Goal: Subscribe to service/newsletter

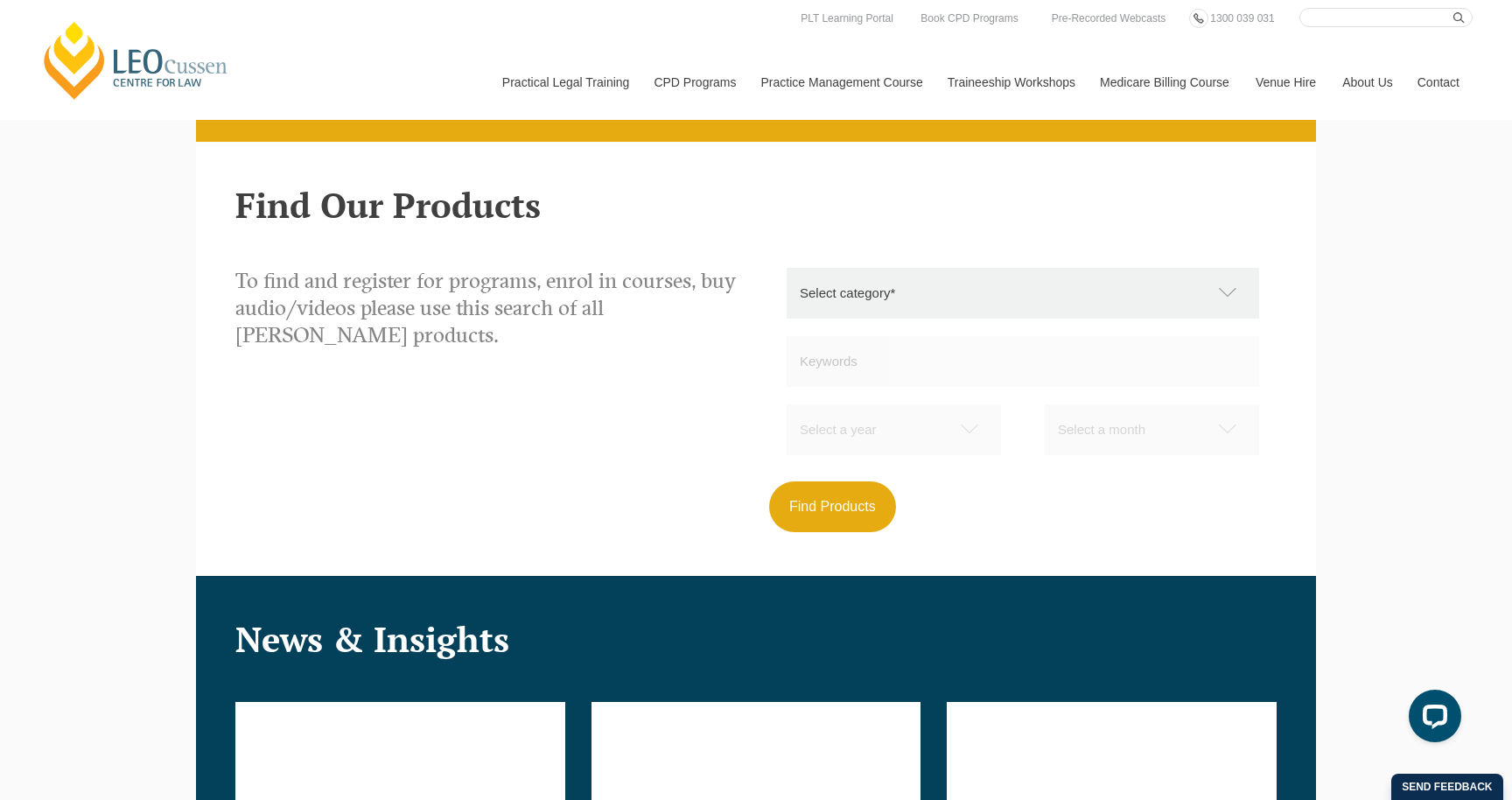
scroll to position [1561, 0]
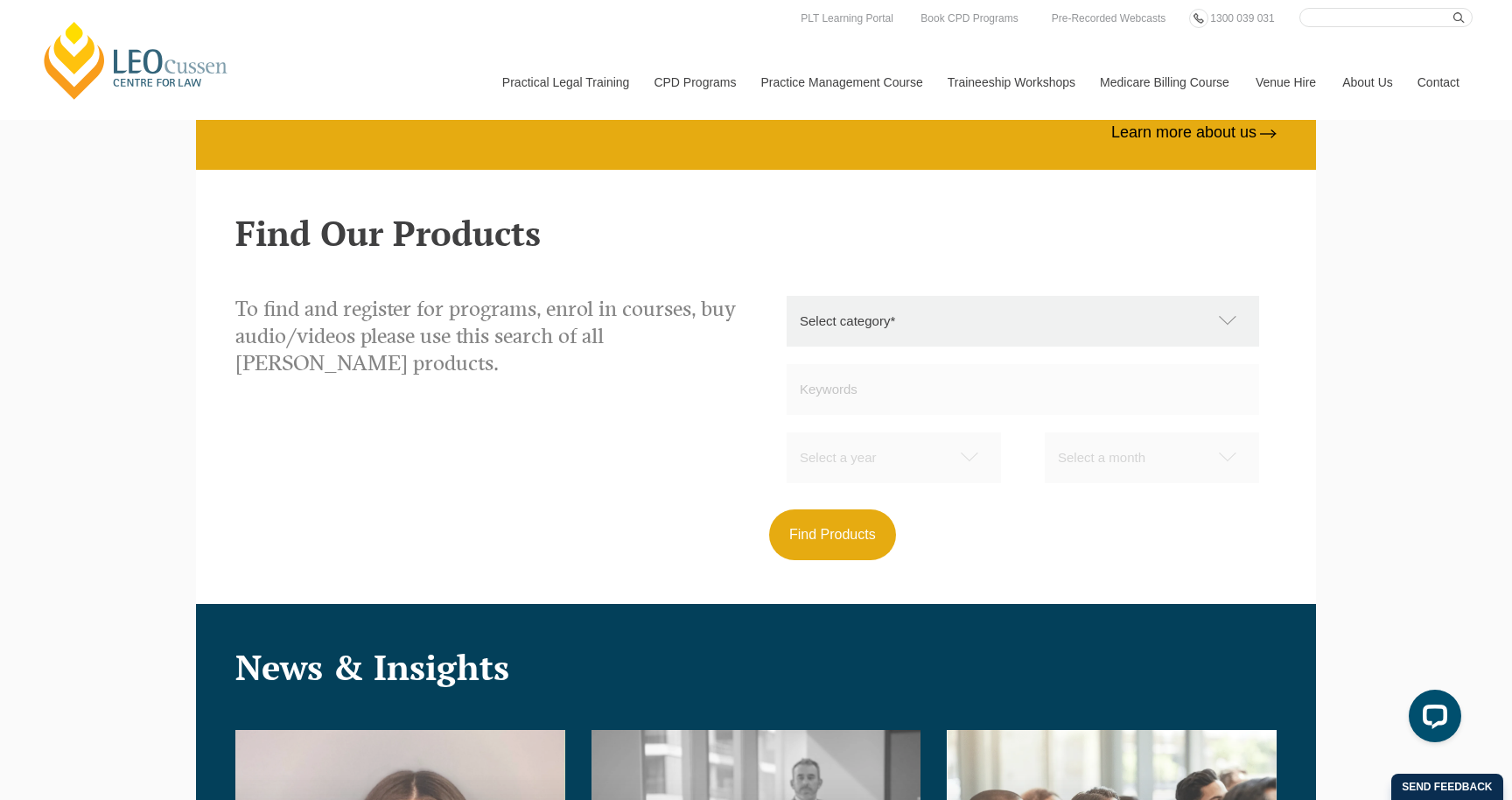
click at [969, 310] on select "Select category* Practical Legal Training Supervised Legal Trainees Workshops (…" at bounding box center [1031, 321] width 490 height 51
click at [936, 307] on select "Select category* Practical Legal Training Supervised Legal Trainees Workshops (…" at bounding box center [1031, 321] width 490 height 51
select select "Supervised Legal Trainees Workshops (Vic)"
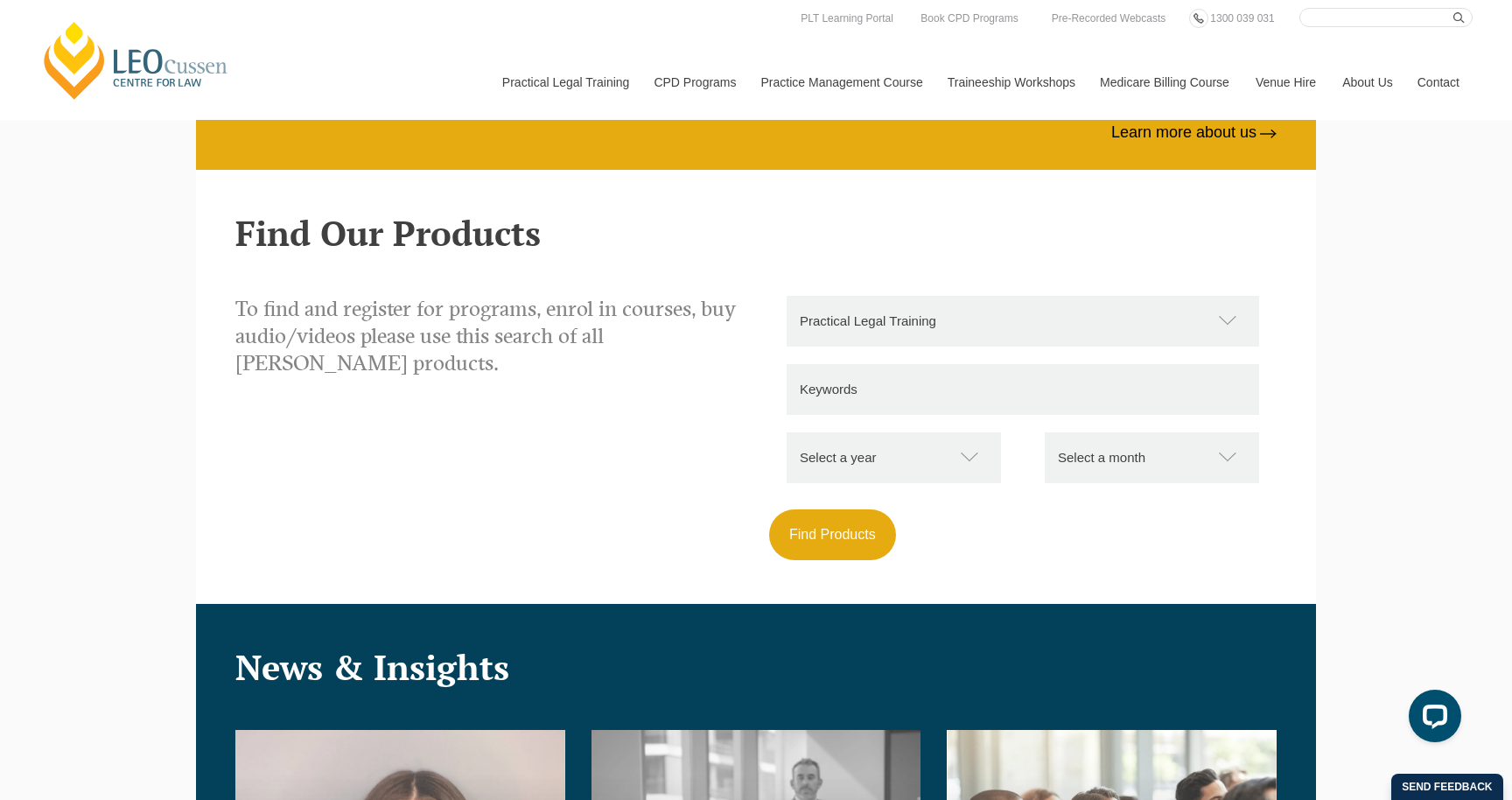
click at [875, 390] on input "text" at bounding box center [1023, 390] width 473 height 51
type input "test"
click at [864, 474] on select "Select a year 2026 2025" at bounding box center [902, 458] width 232 height 51
select select "2026"
click at [1061, 452] on select "Select a month January February March April May June July August September Octo…" at bounding box center [1161, 458] width 232 height 51
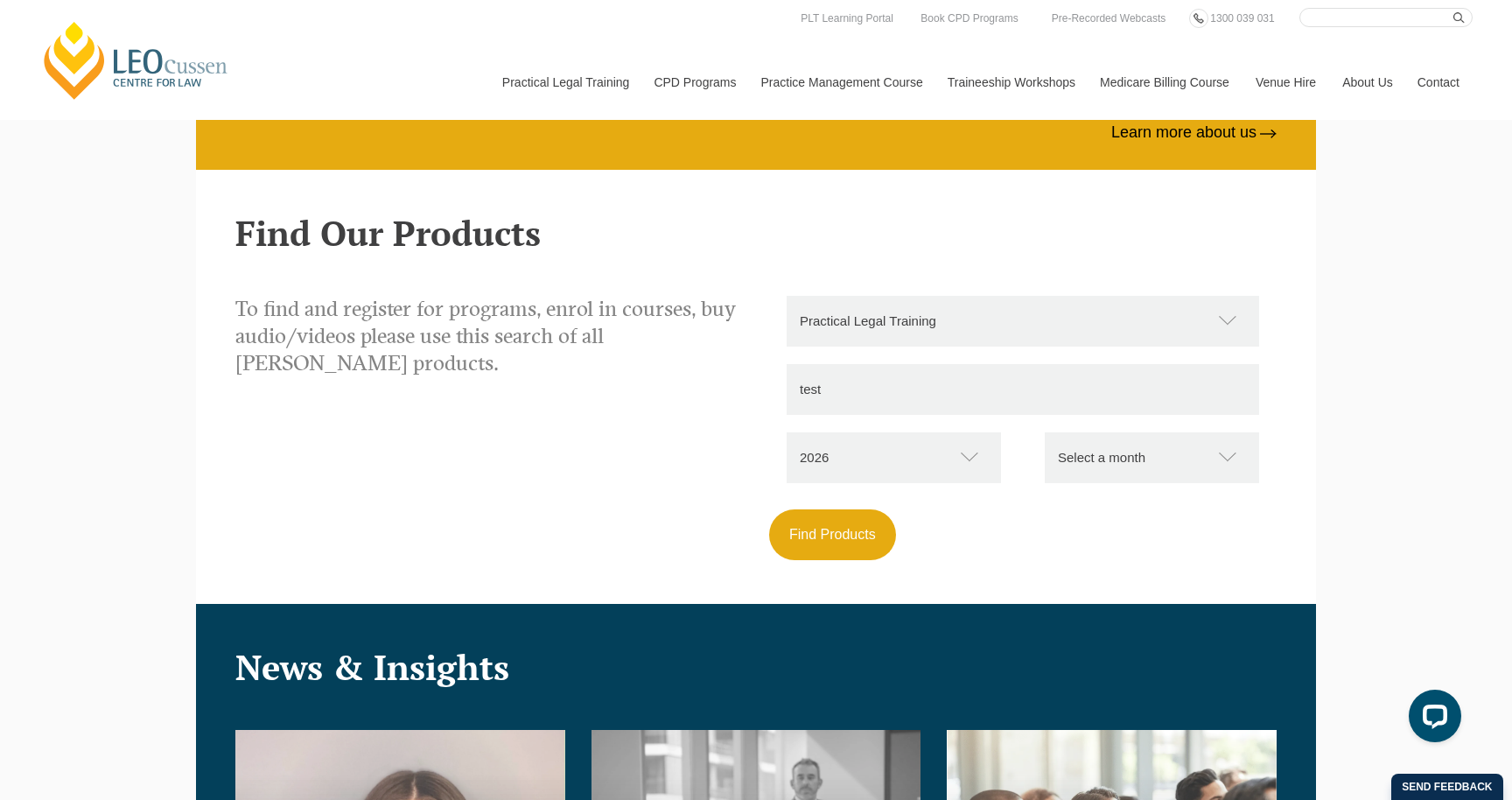
select select "01"
click at [829, 534] on button "Find Products" at bounding box center [833, 535] width 127 height 51
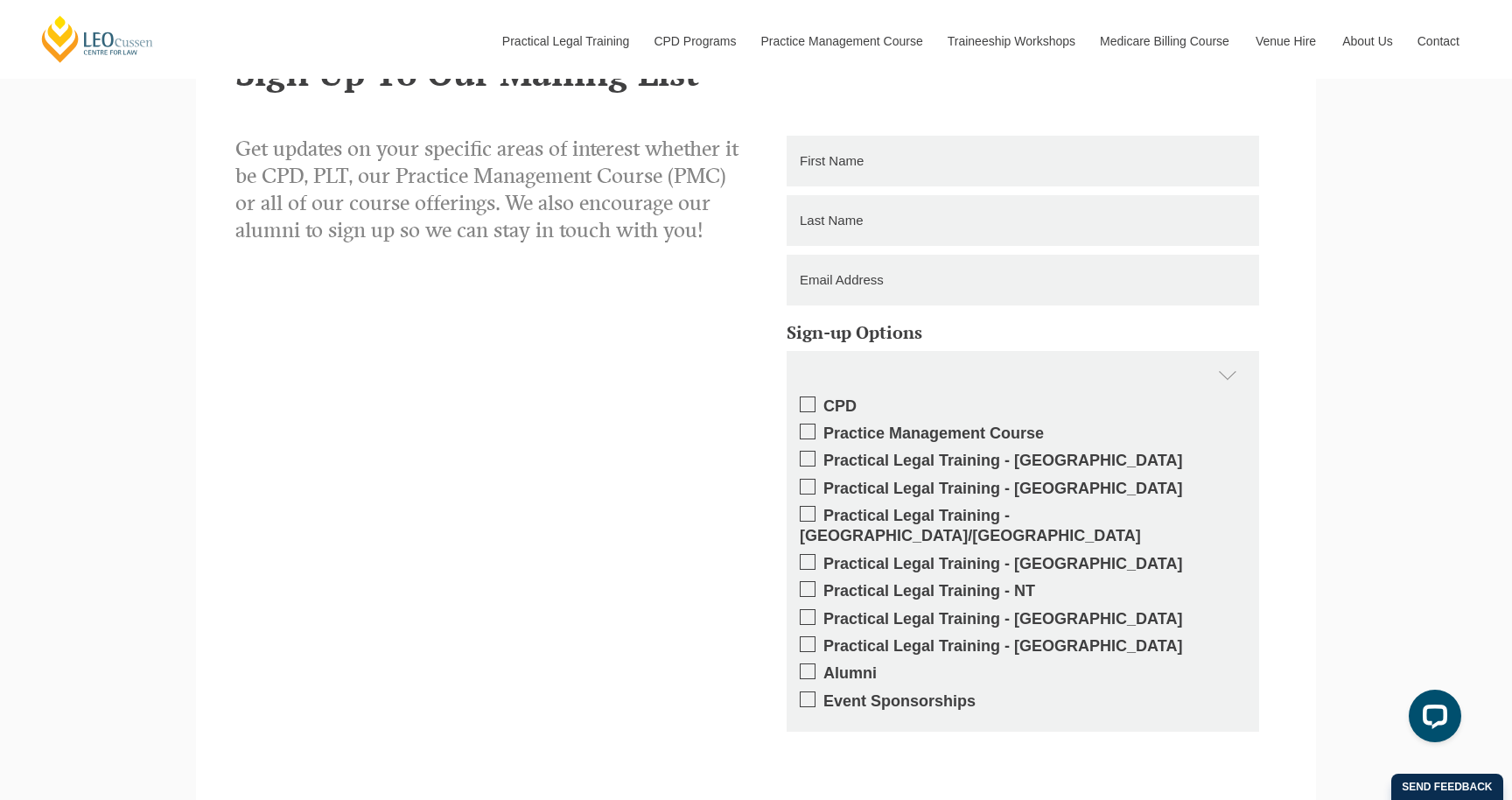
scroll to position [2813, 0]
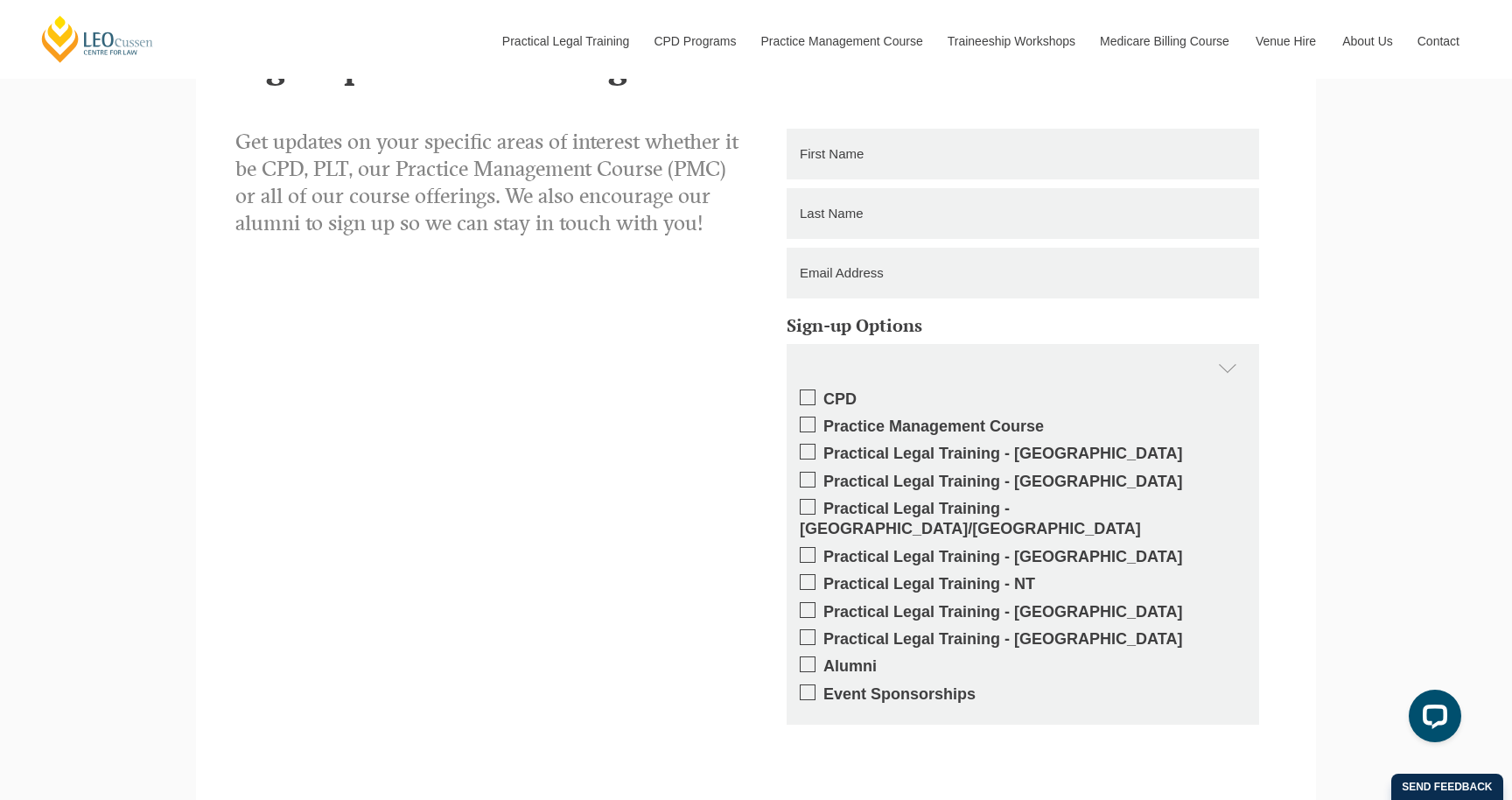
click at [1008, 140] on input "text" at bounding box center [1023, 154] width 473 height 51
type input "test"
type input "nelson on'neill"
type input "nova@nelsononneill.com.au"
click at [805, 398] on span at bounding box center [807, 398] width 16 height 16
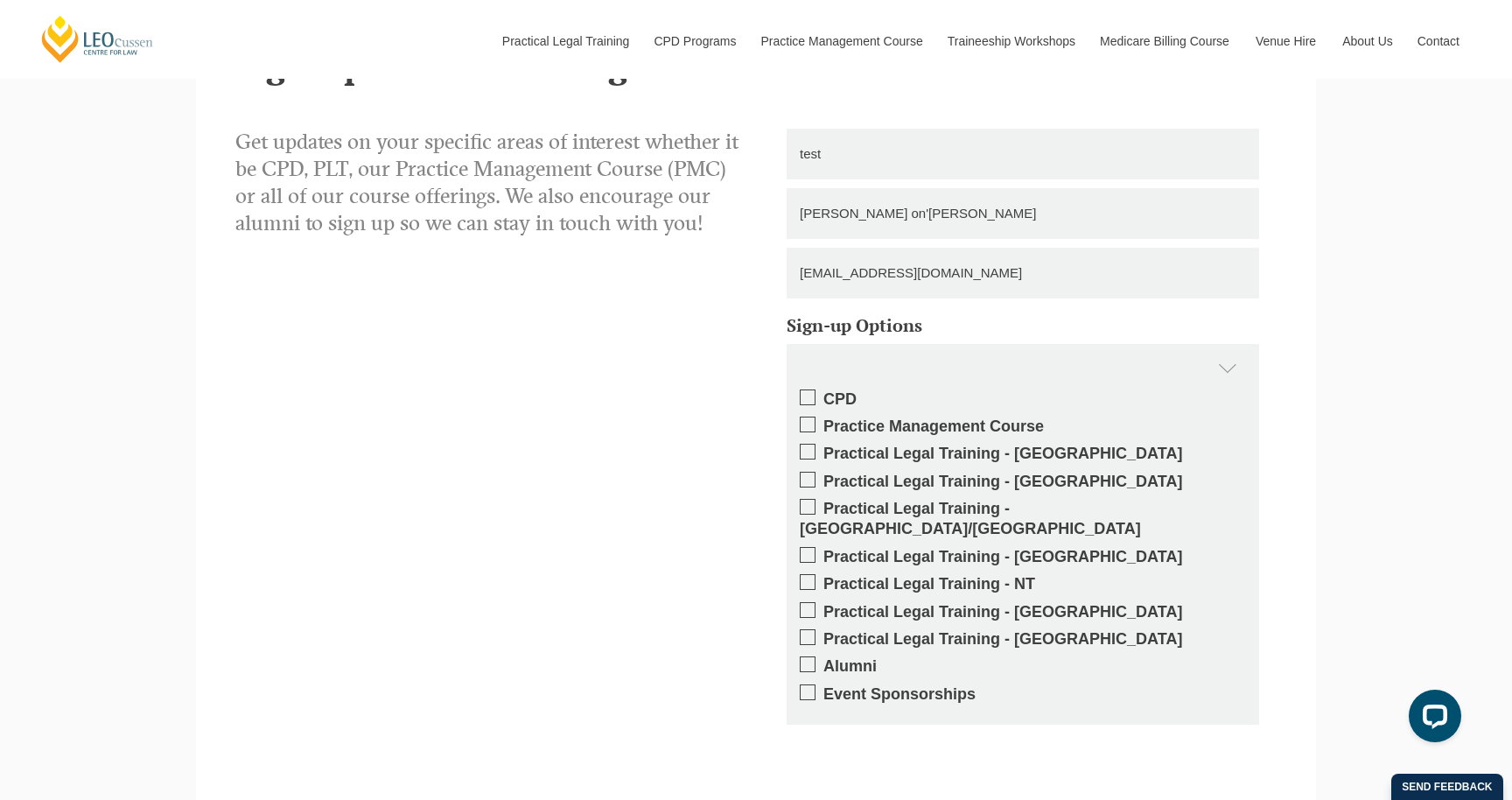
click at [823, 393] on input "CPD" at bounding box center [823, 393] width 0 height 0
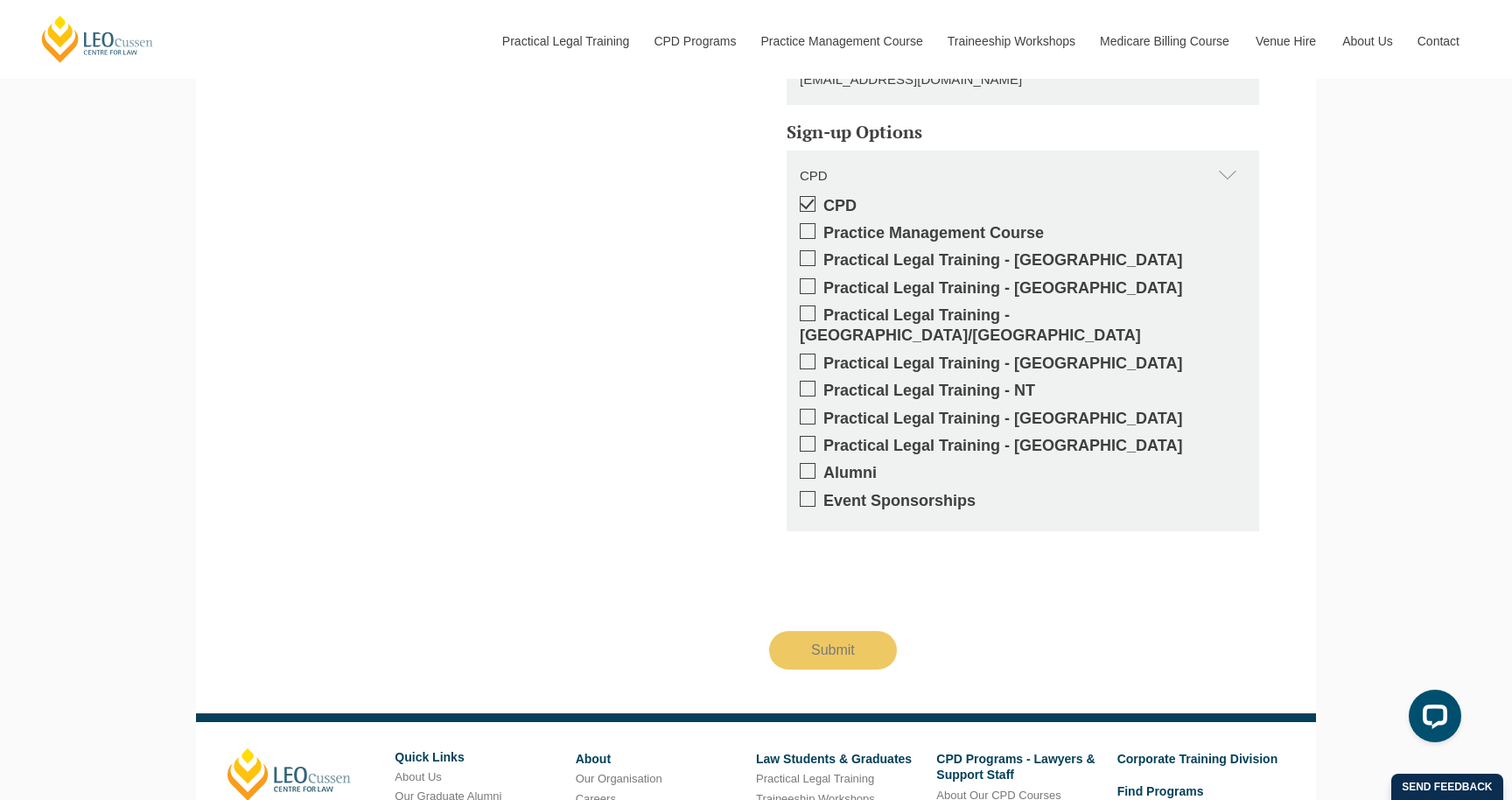
scroll to position [3060, 0]
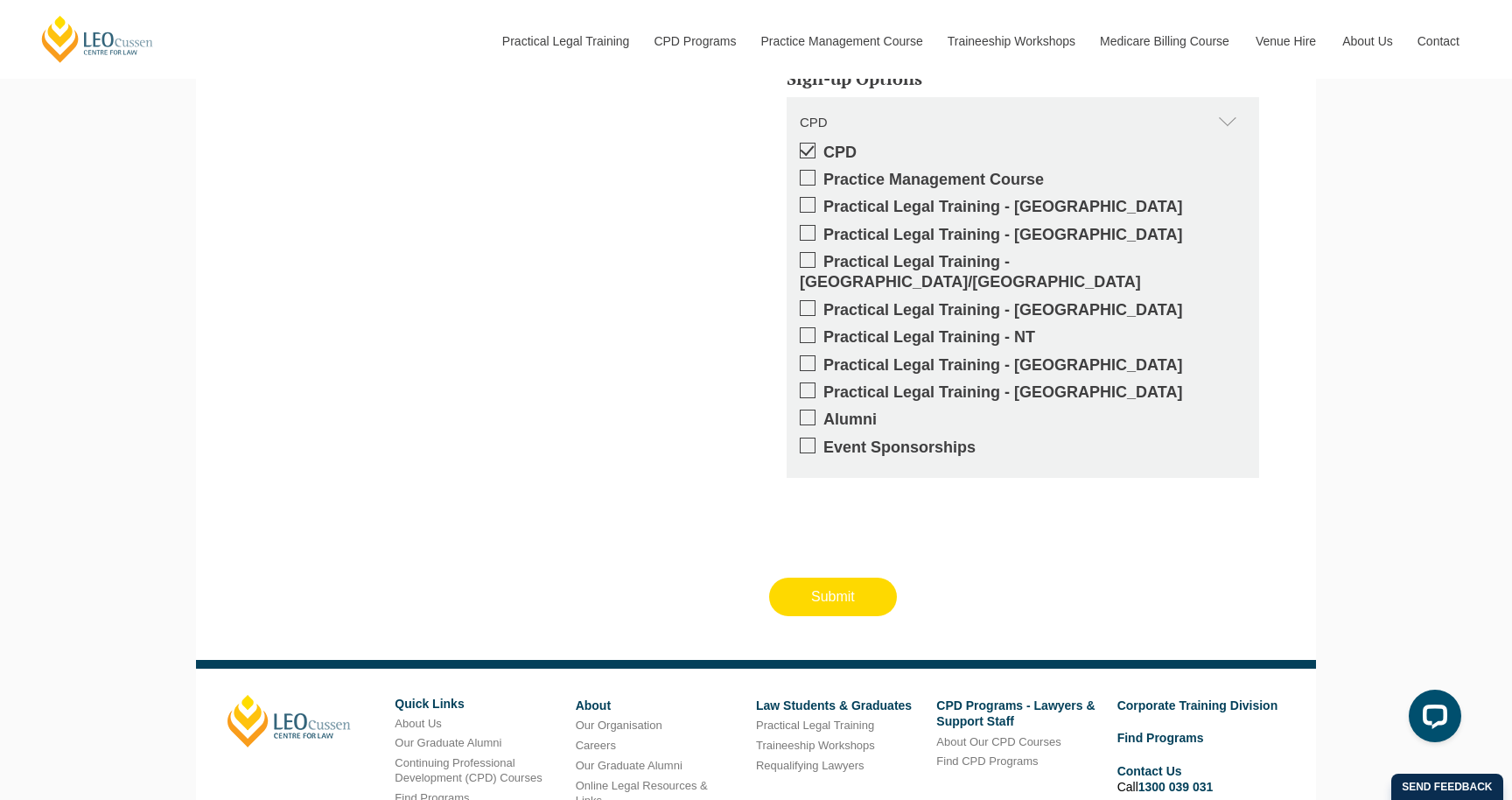
click at [831, 591] on input "Submit" at bounding box center [833, 596] width 128 height 38
type input "Submitting"
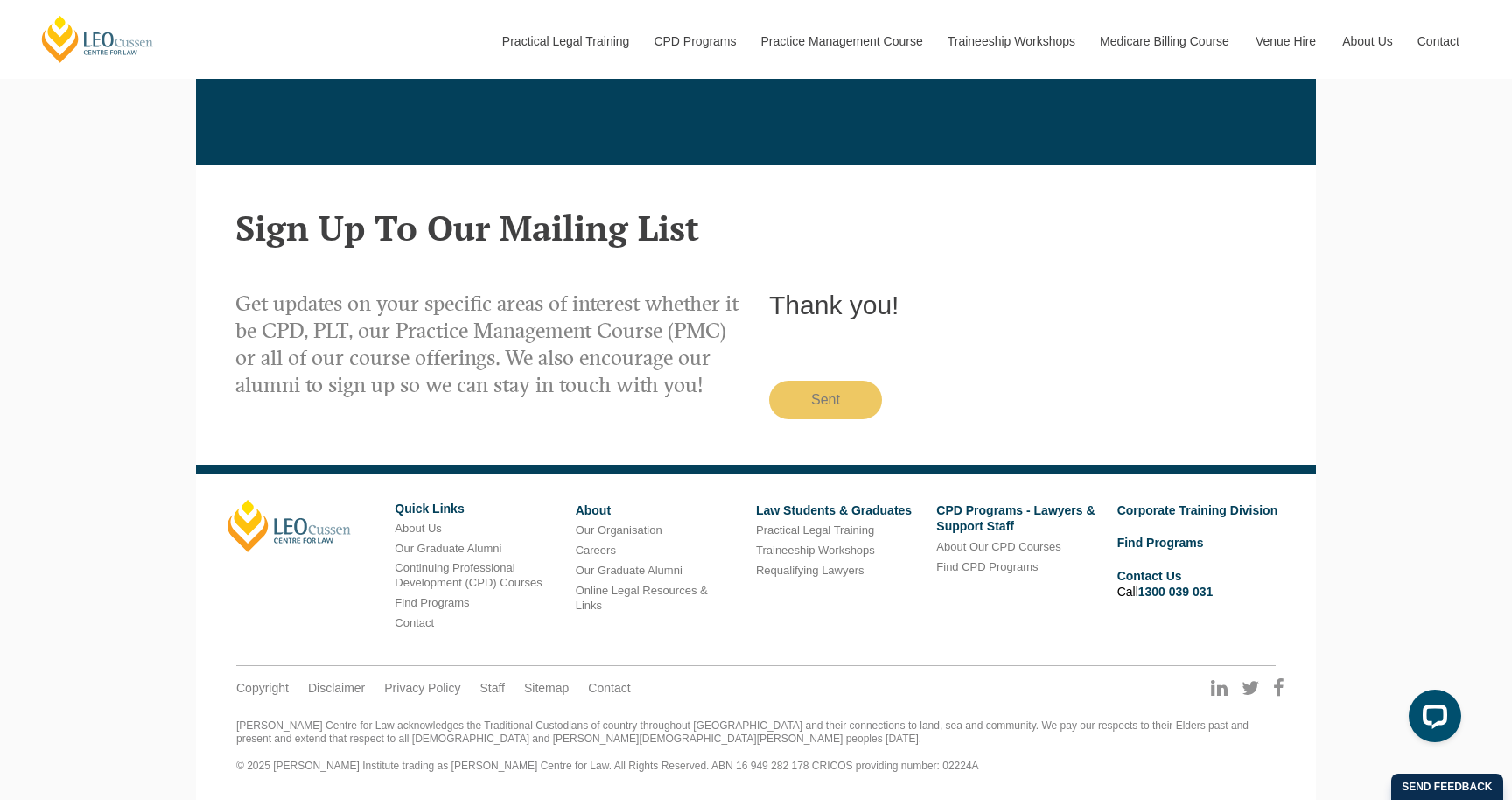
scroll to position [2651, 0]
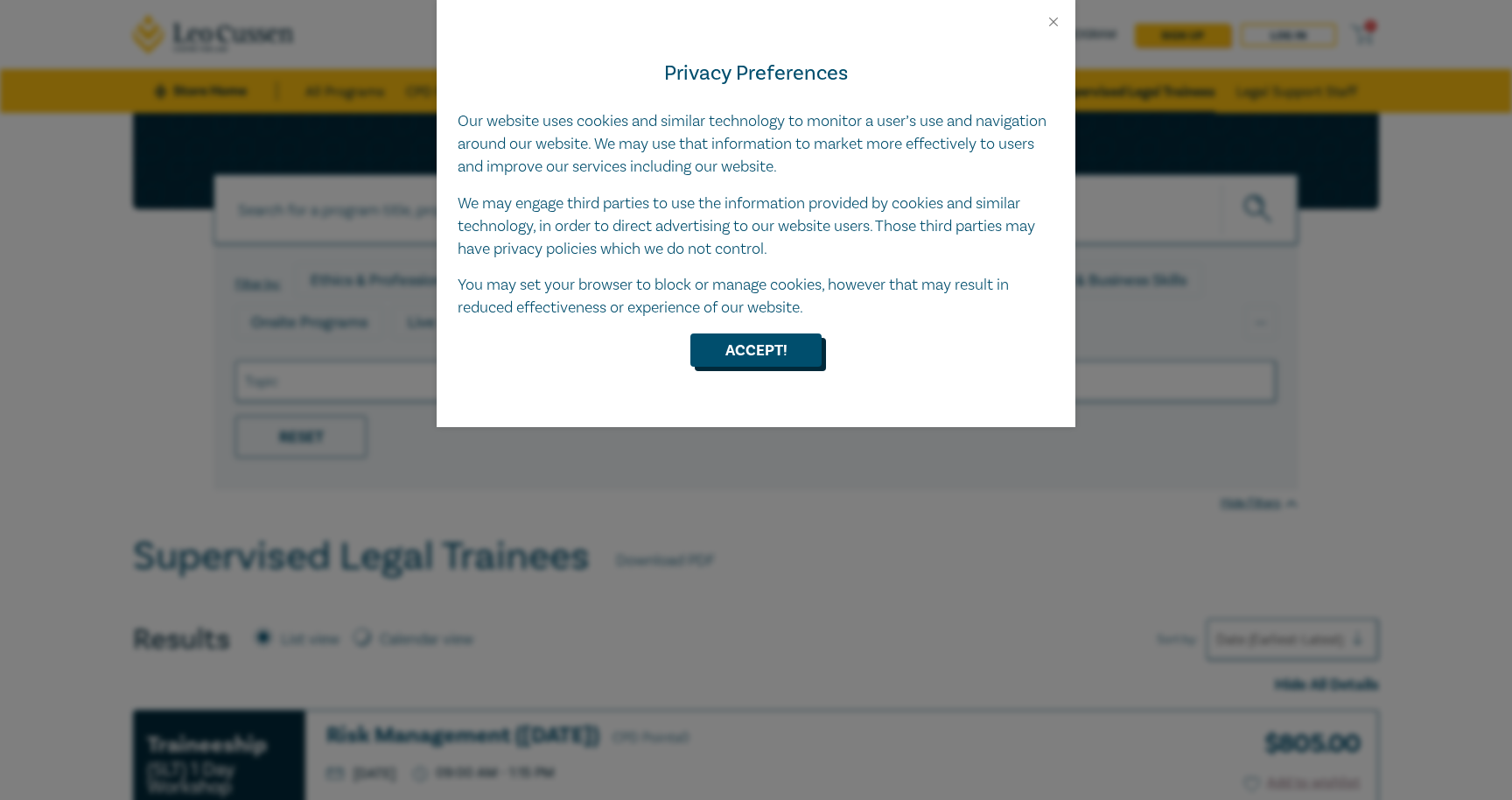
click at [735, 337] on button "Accept!" at bounding box center [756, 351] width 131 height 33
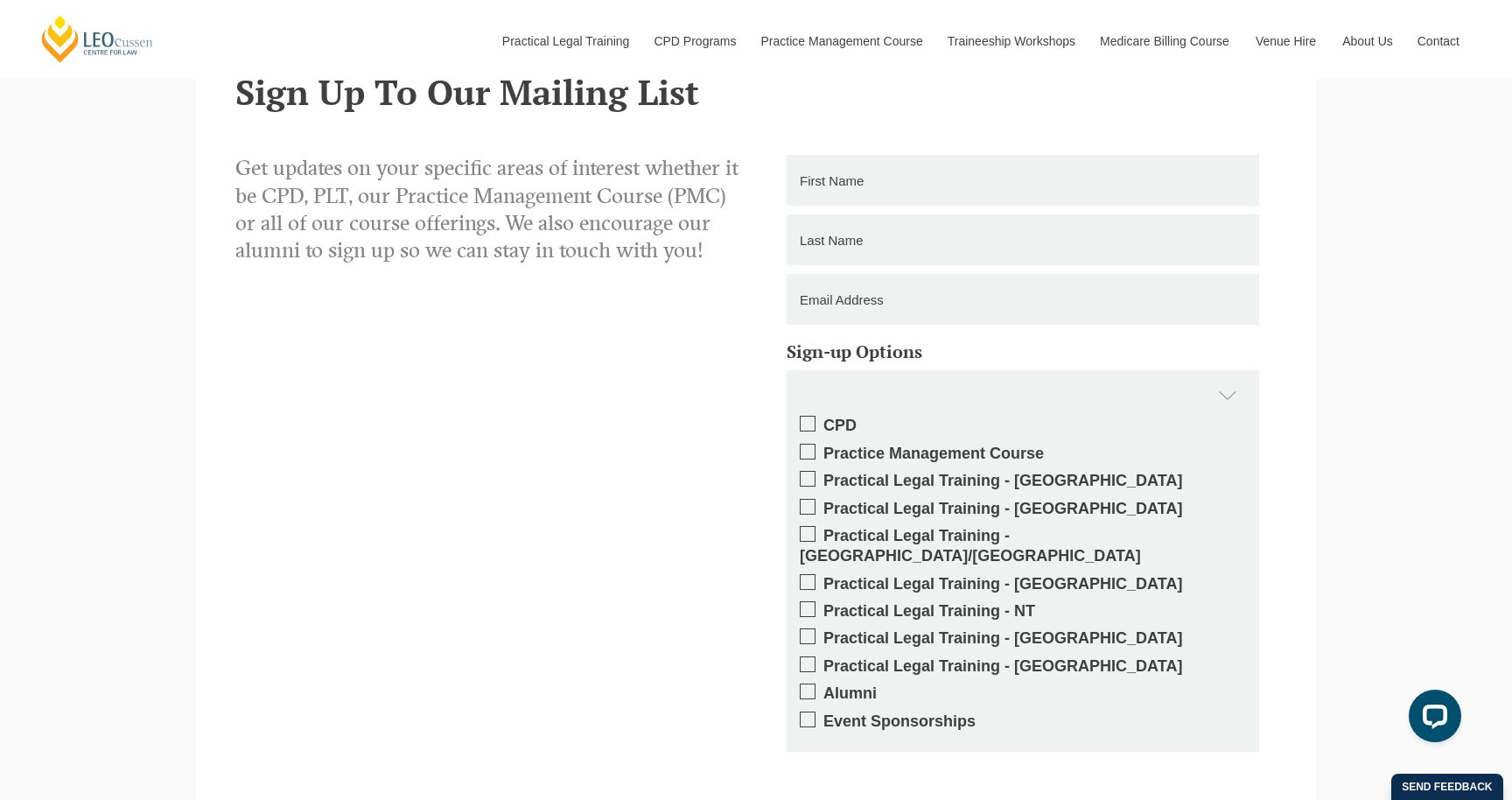
scroll to position [1906, 0]
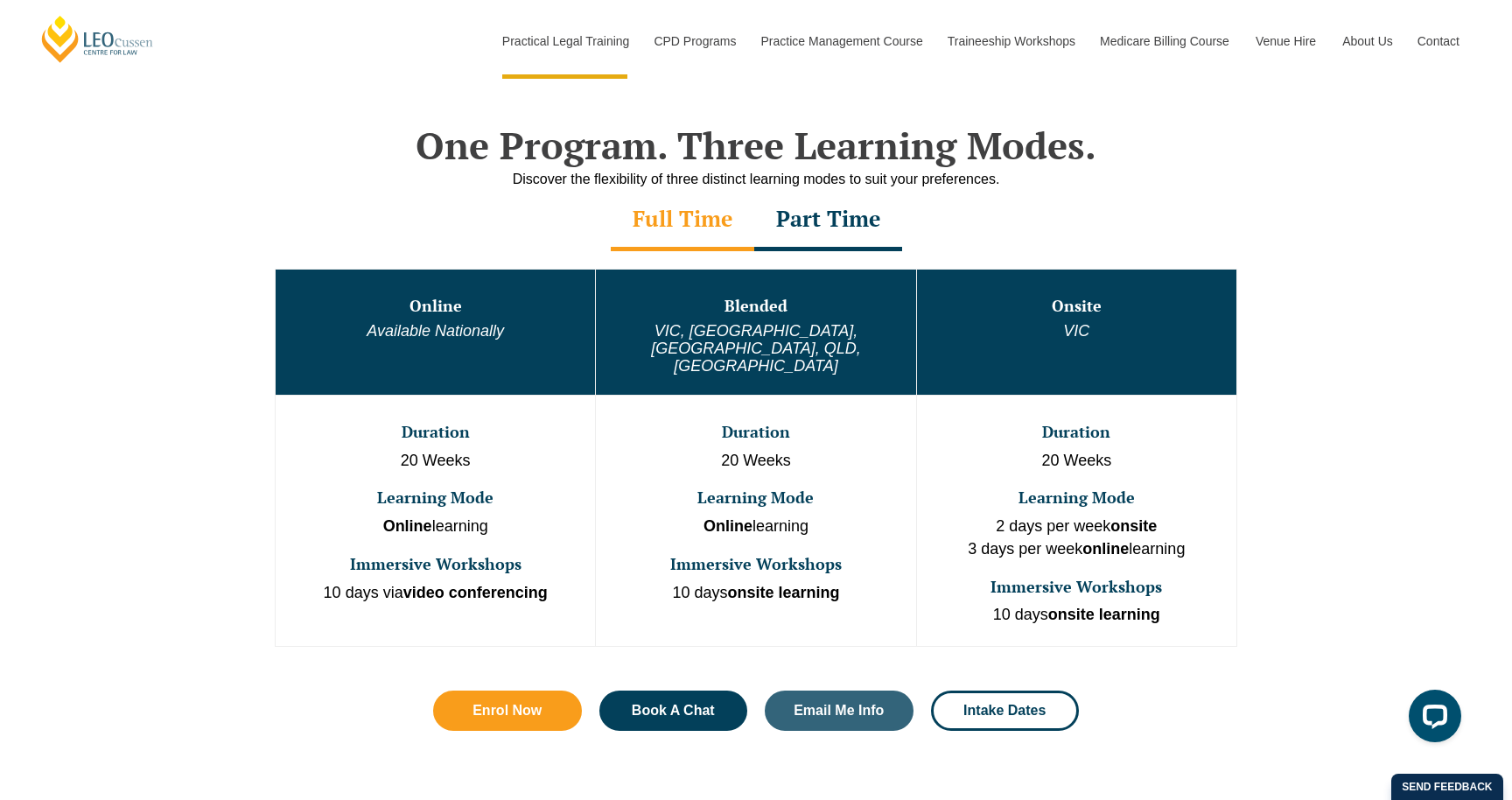
scroll to position [713, 0]
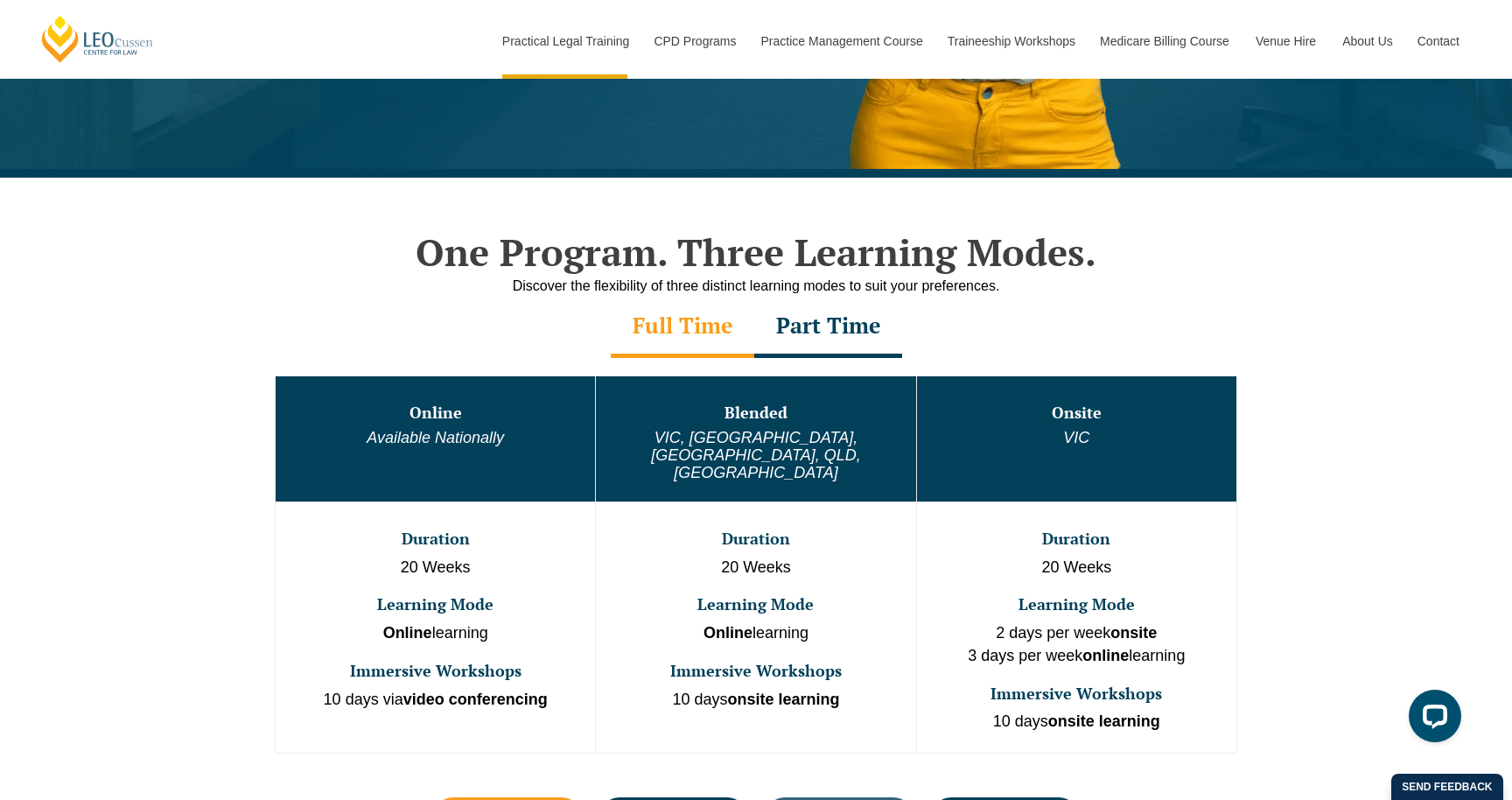
click at [807, 334] on div "Part Time" at bounding box center [828, 327] width 148 height 62
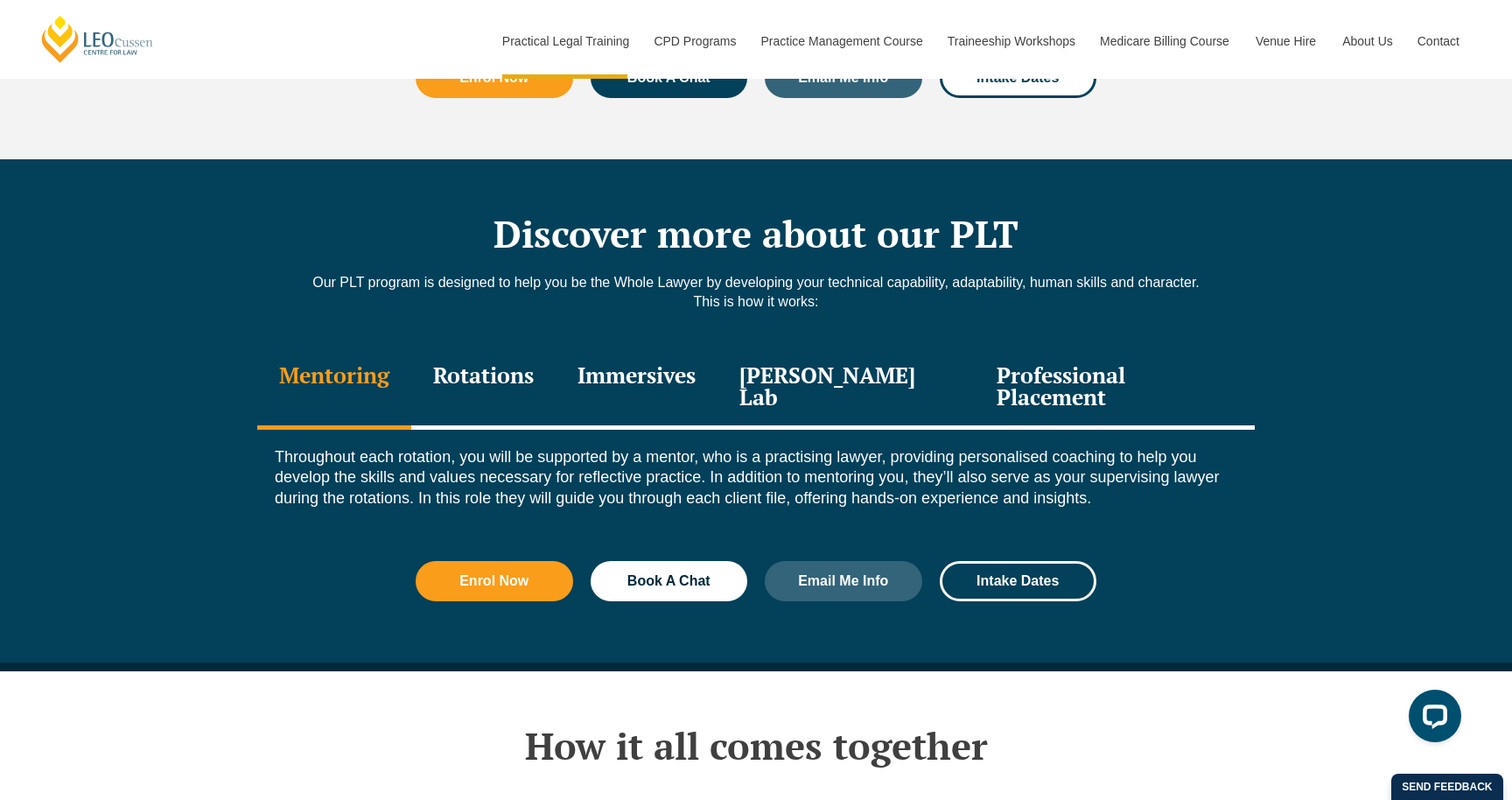
scroll to position [2226, 0]
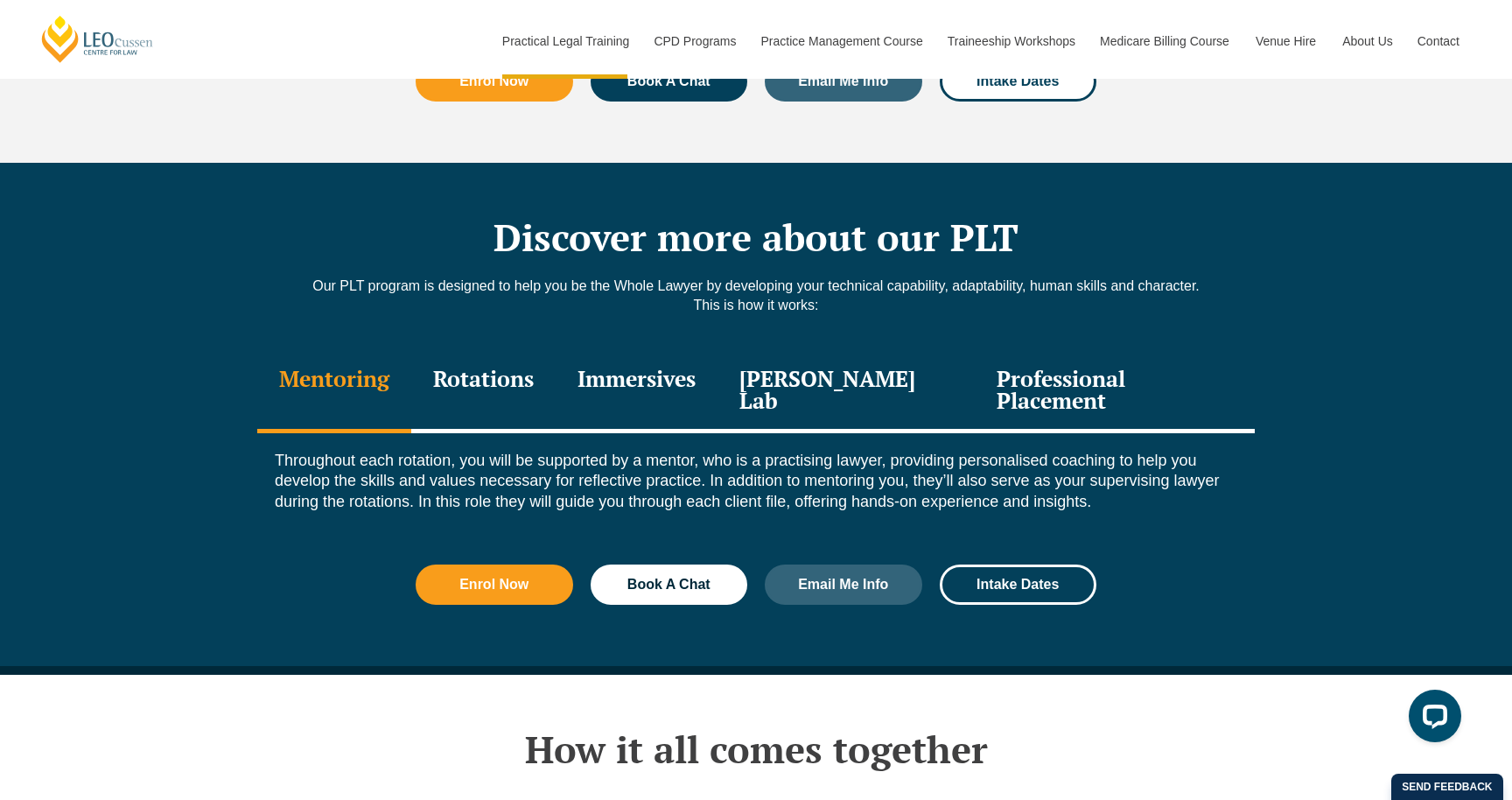
click at [539, 359] on div "Rotations" at bounding box center [483, 392] width 145 height 83
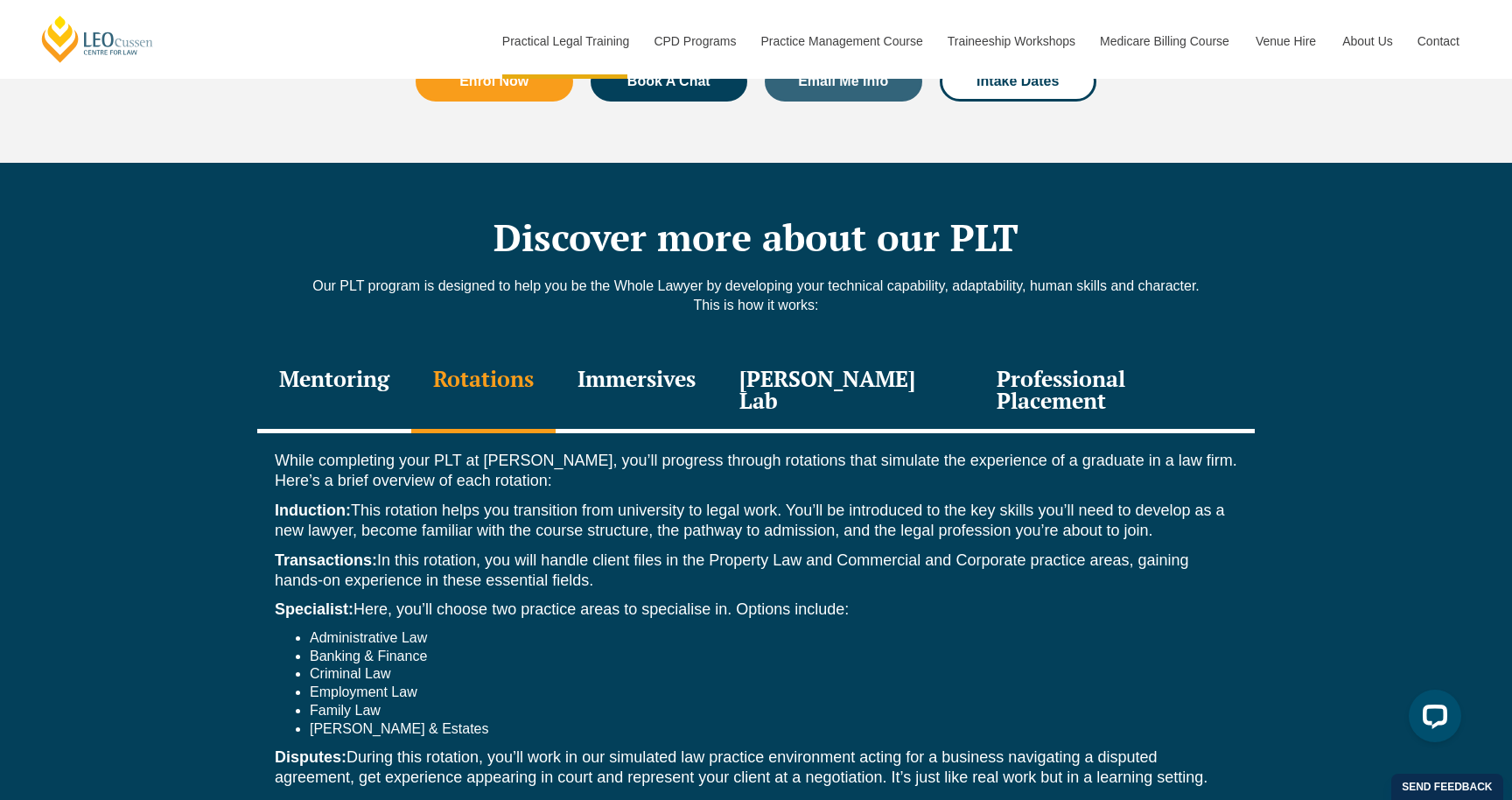
click at [642, 359] on div "Immersives" at bounding box center [636, 392] width 161 height 83
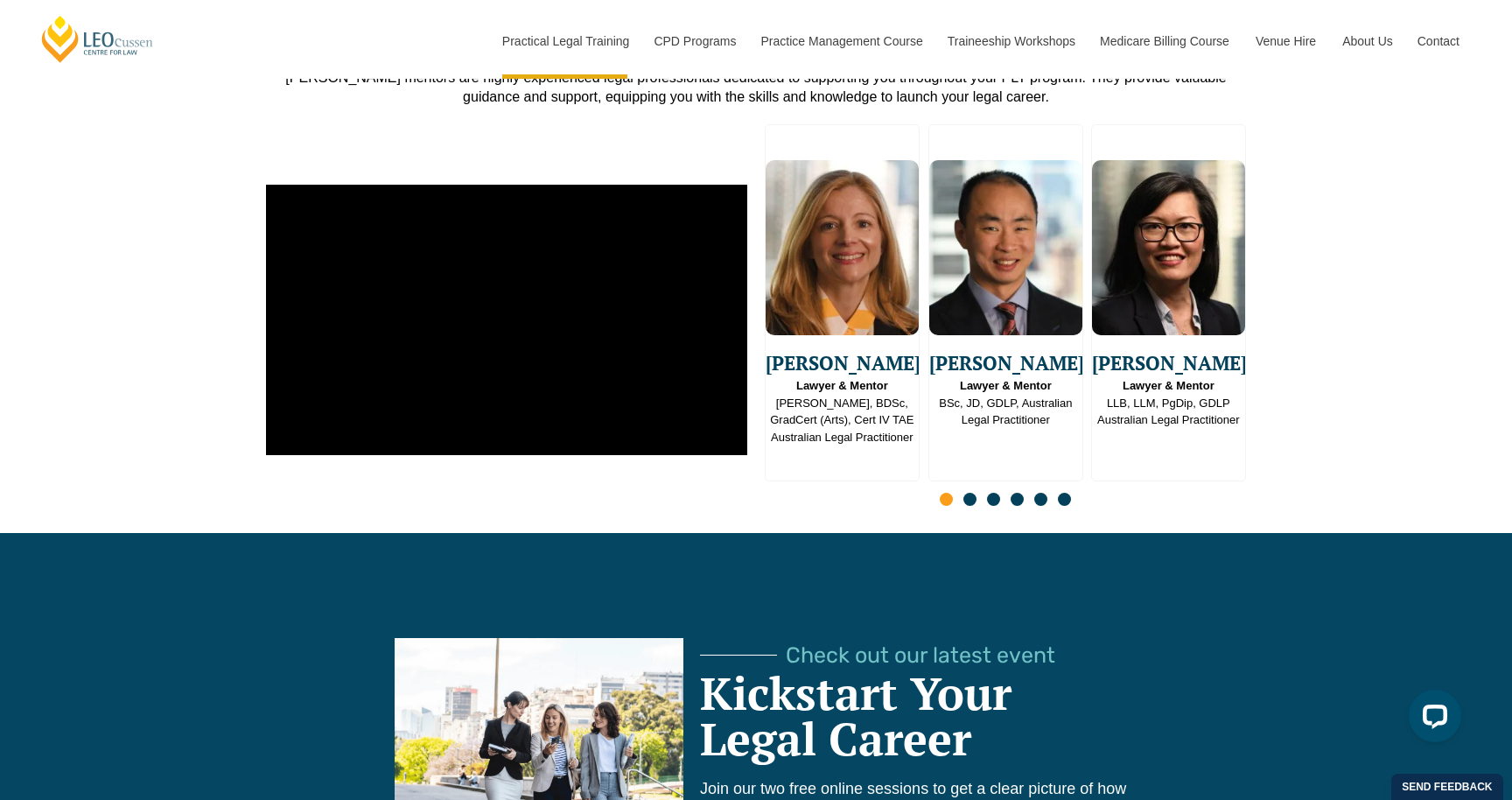
scroll to position [4432, 0]
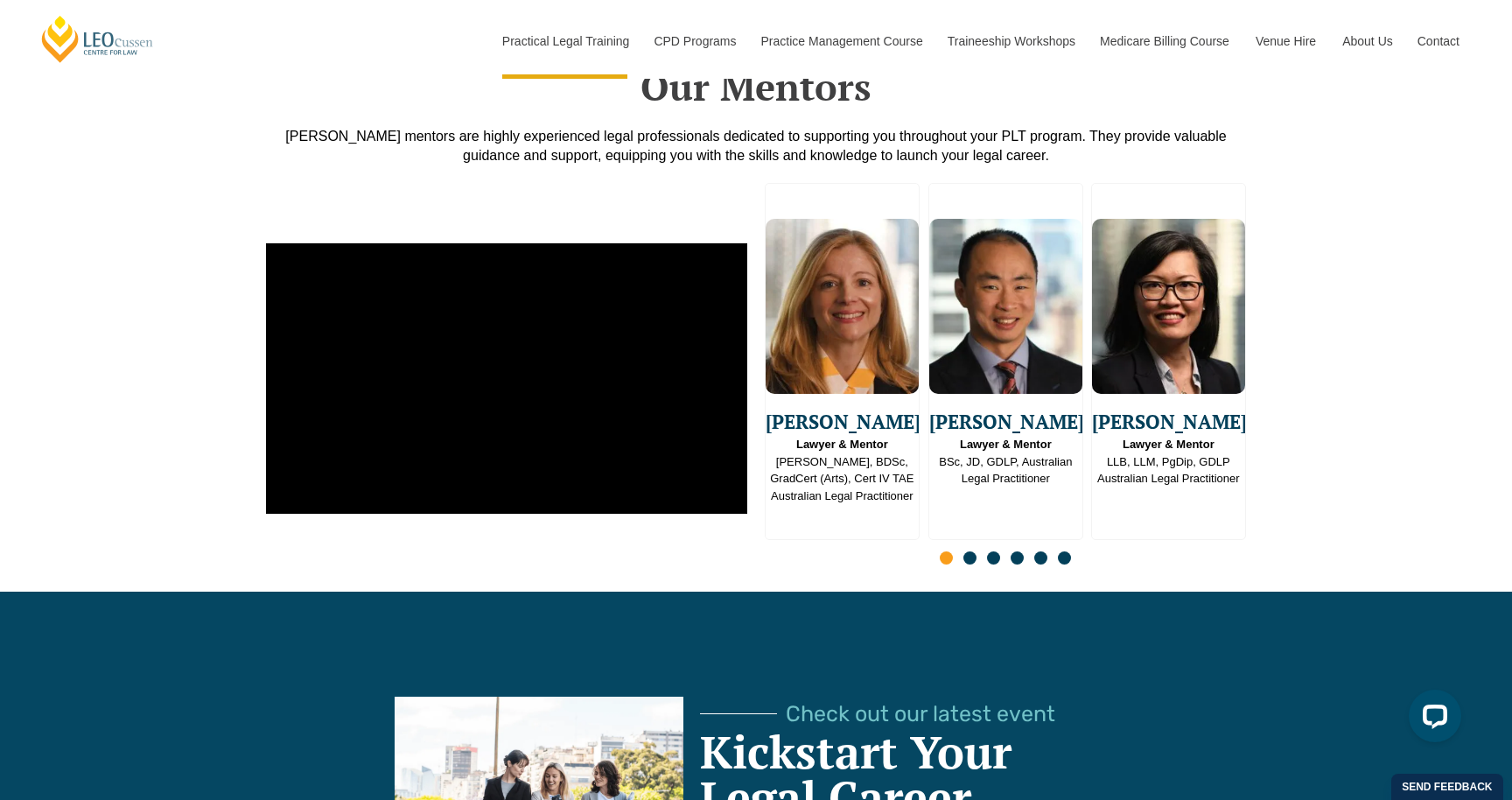
click at [964, 551] on span "Go to slide 2" at bounding box center [969, 557] width 13 height 13
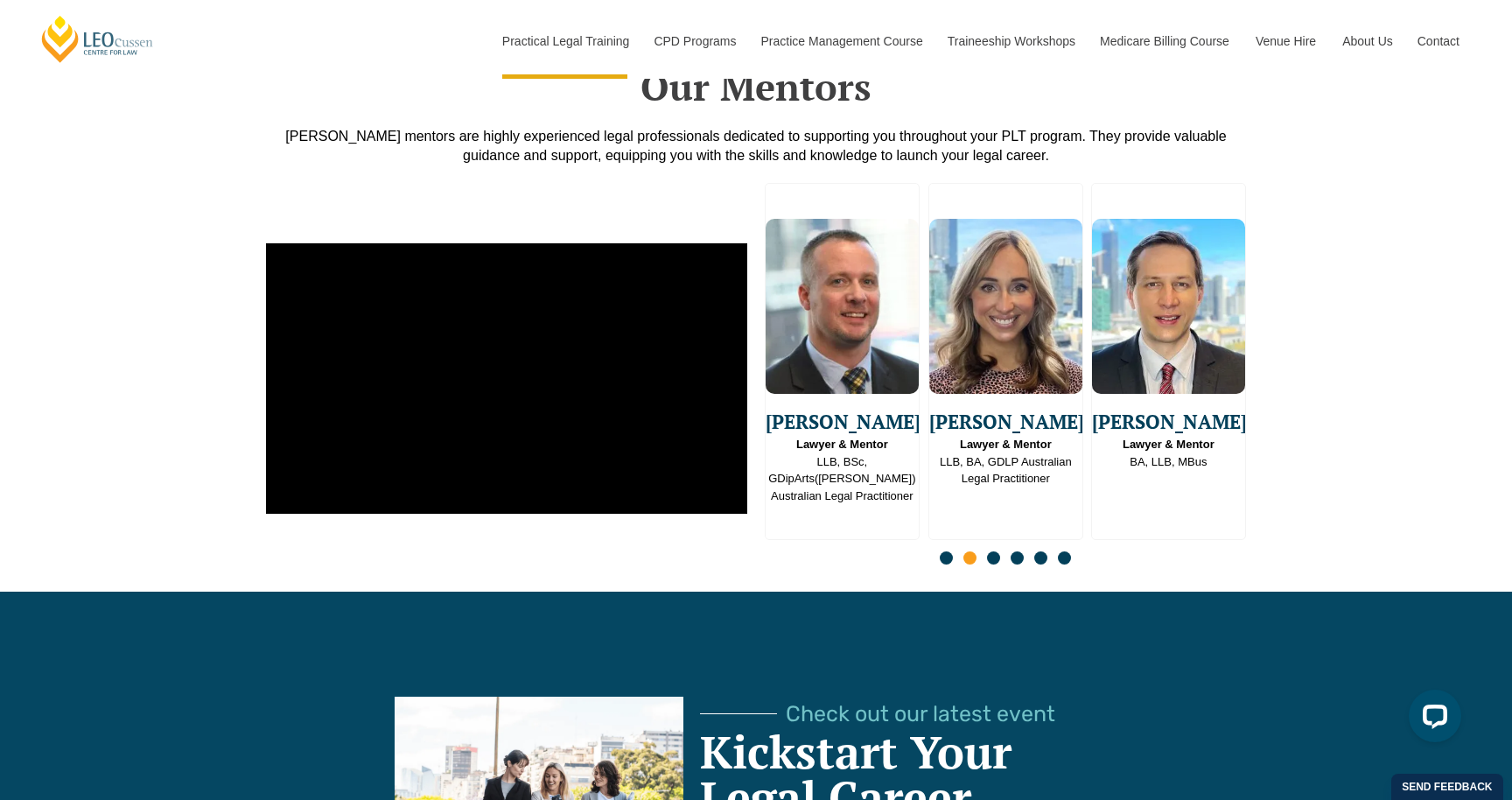
click at [996, 550] on div "Slides" at bounding box center [1005, 560] width 481 height 21
click at [994, 551] on span "Go to slide 3" at bounding box center [993, 557] width 13 height 13
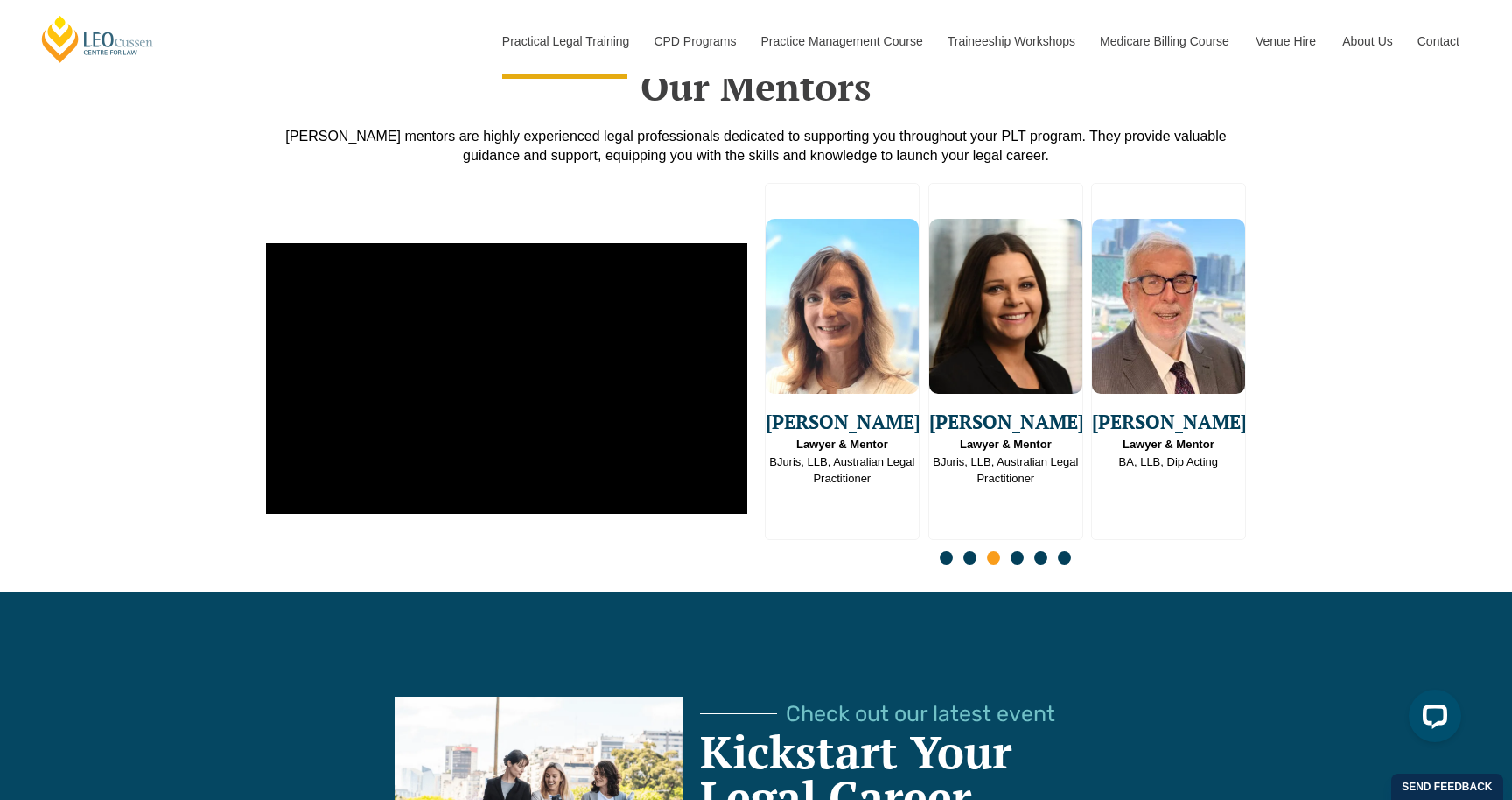
click at [1024, 550] on div "Slides" at bounding box center [1005, 560] width 481 height 21
click at [1020, 551] on span "Go to slide 4" at bounding box center [1017, 557] width 13 height 13
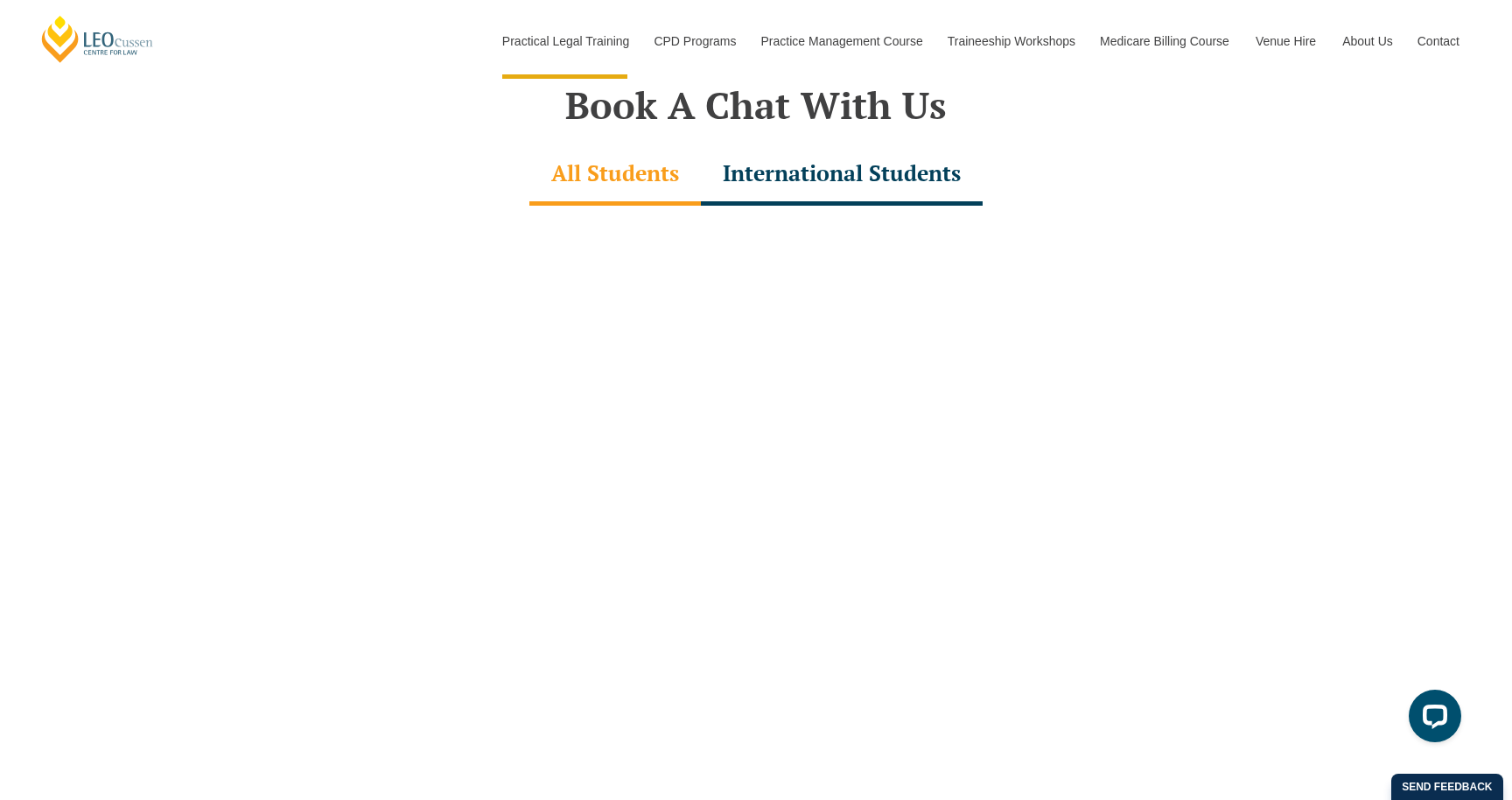
scroll to position [5440, 0]
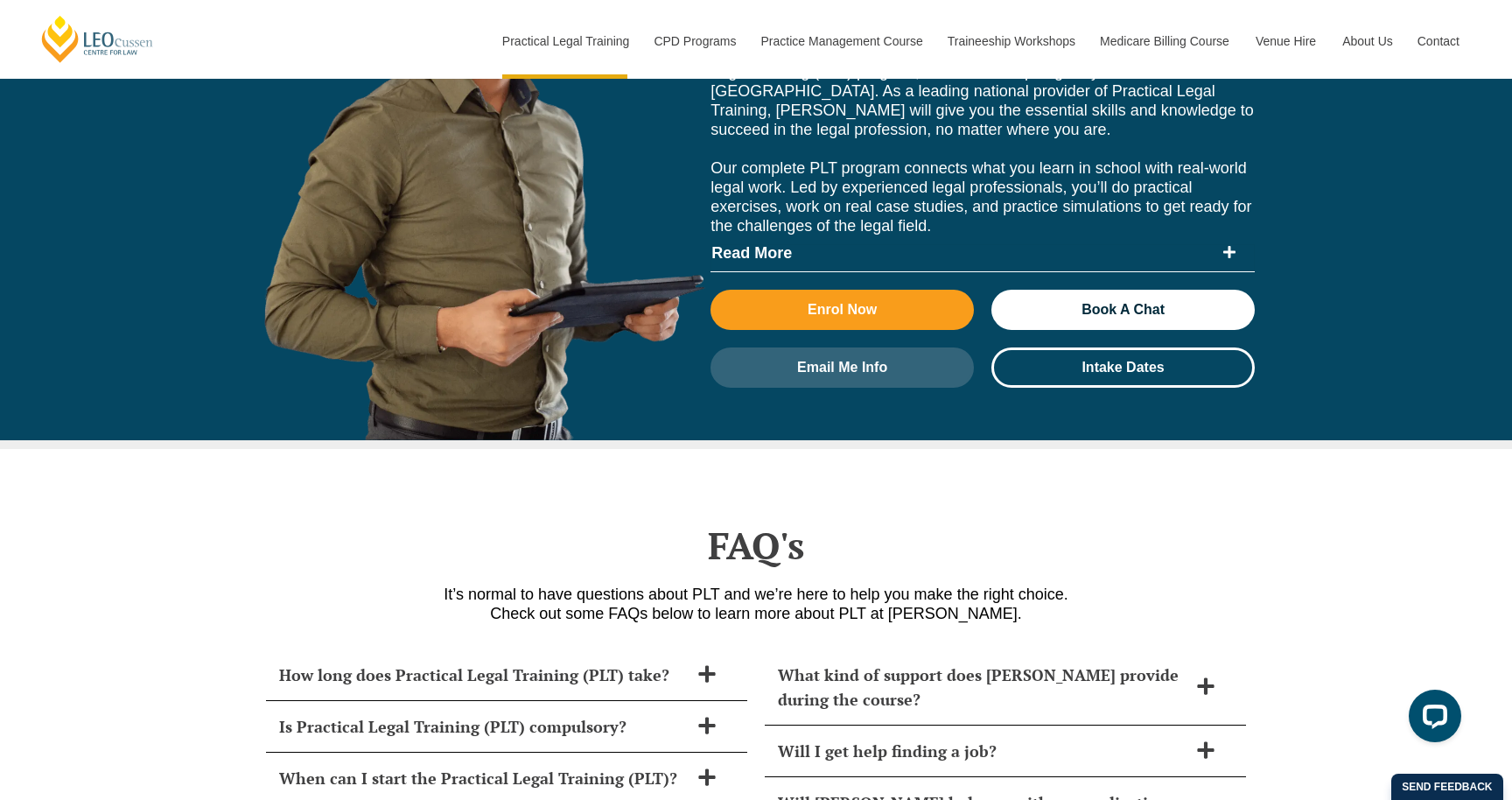
click at [1235, 245] on icon at bounding box center [1229, 252] width 14 height 14
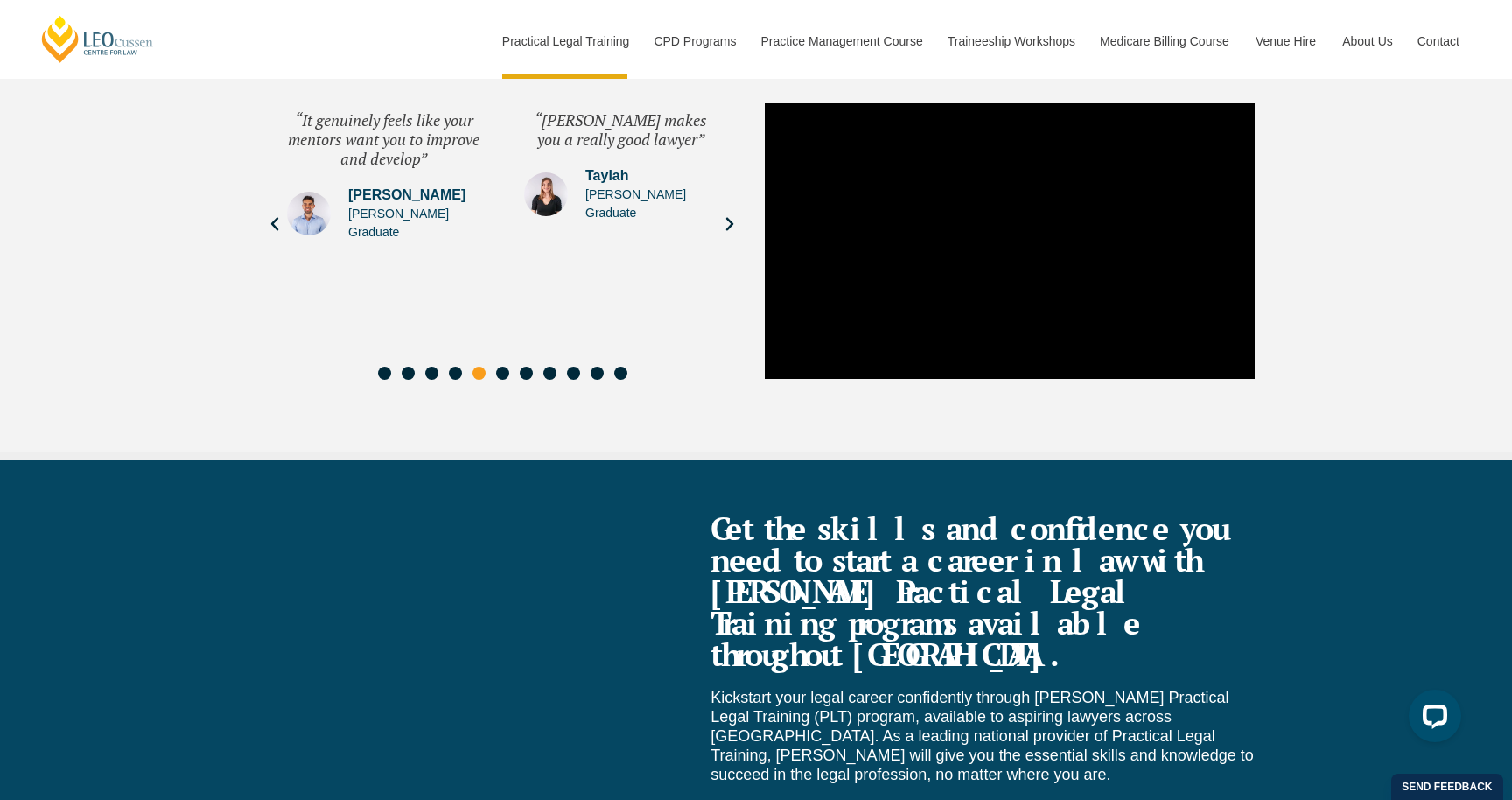
scroll to position [6793, 0]
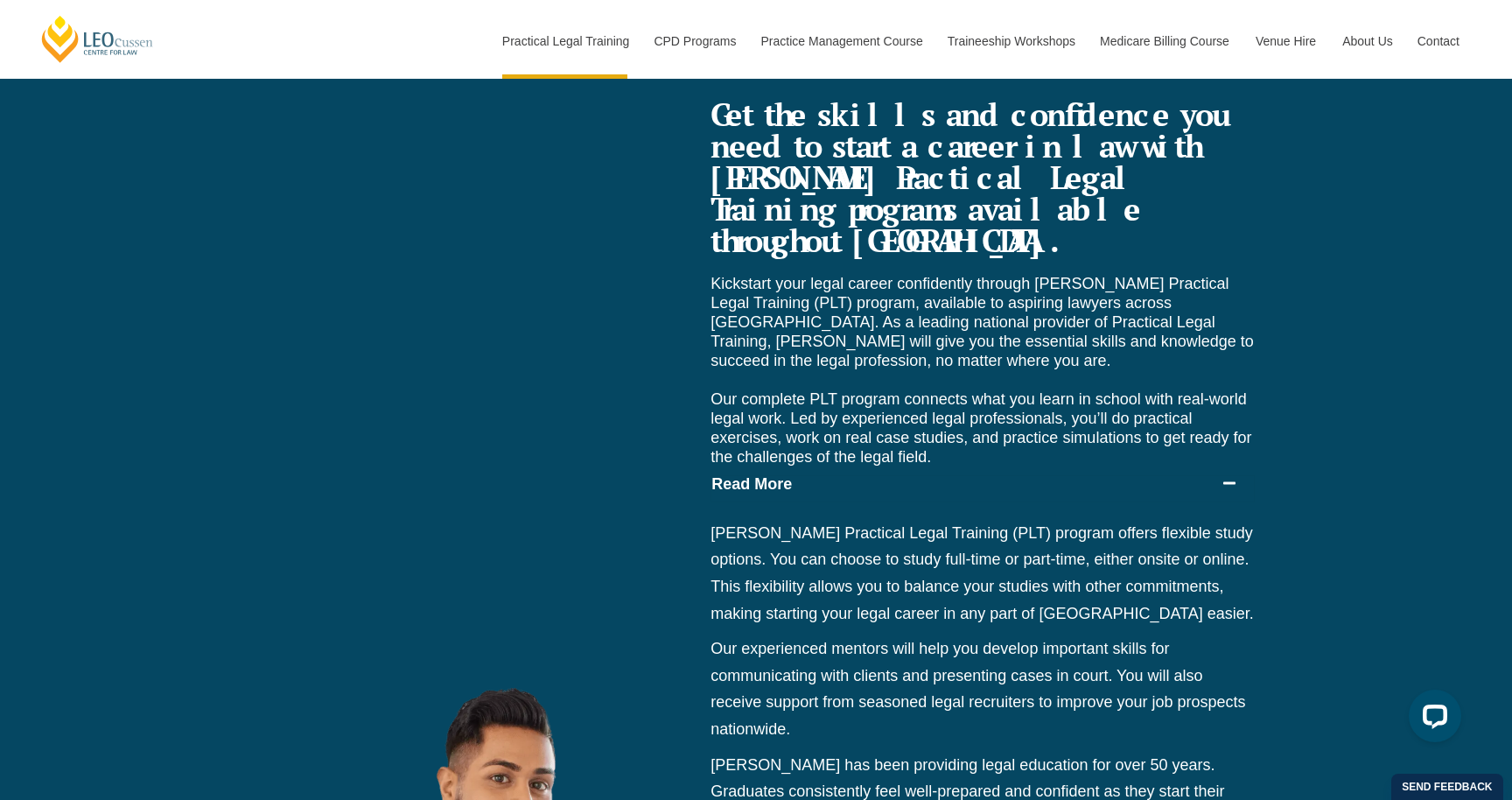
click at [1230, 476] on icon at bounding box center [1229, 483] width 14 height 14
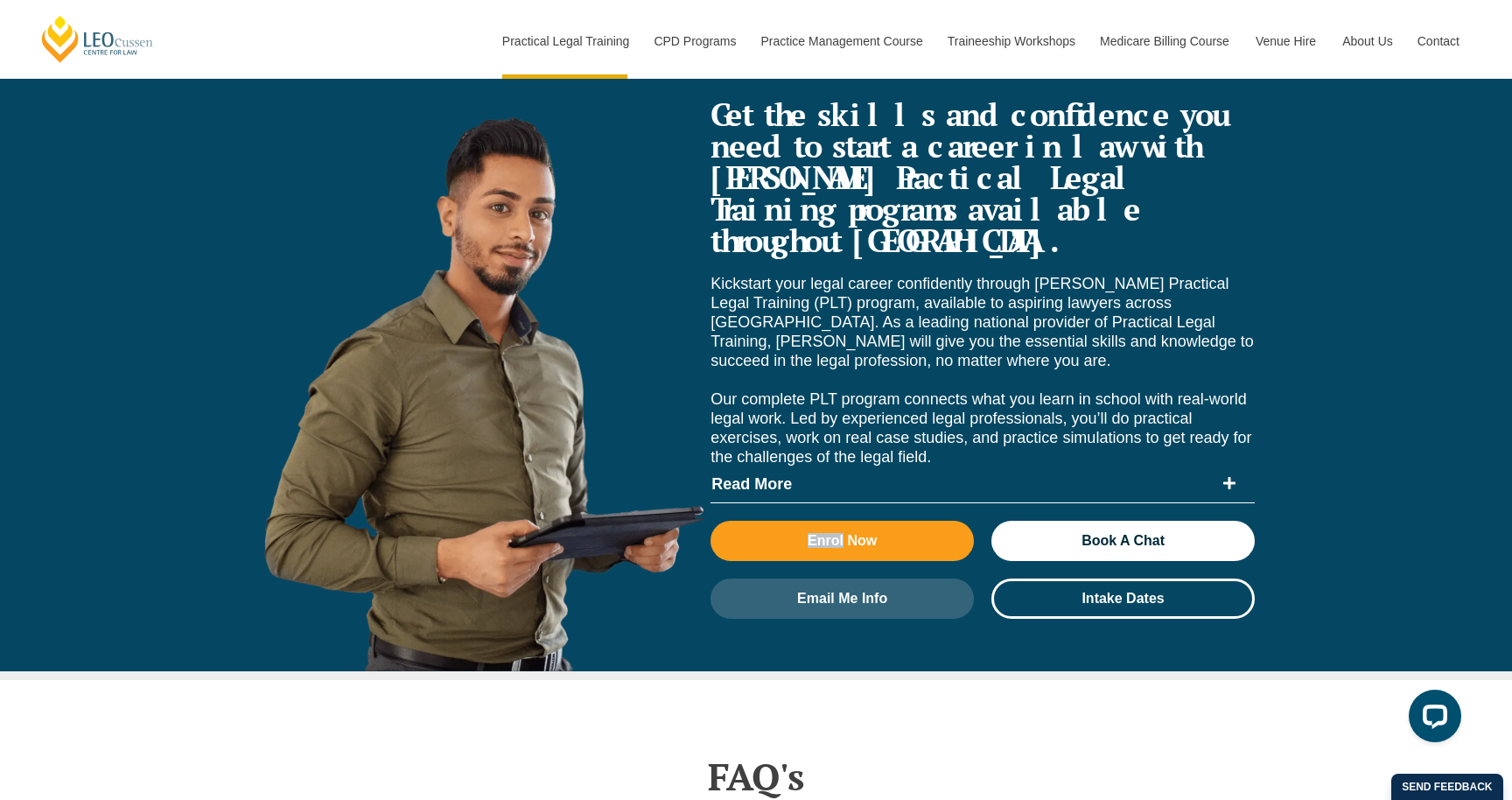
click at [1230, 477] on icon at bounding box center [1229, 483] width 13 height 13
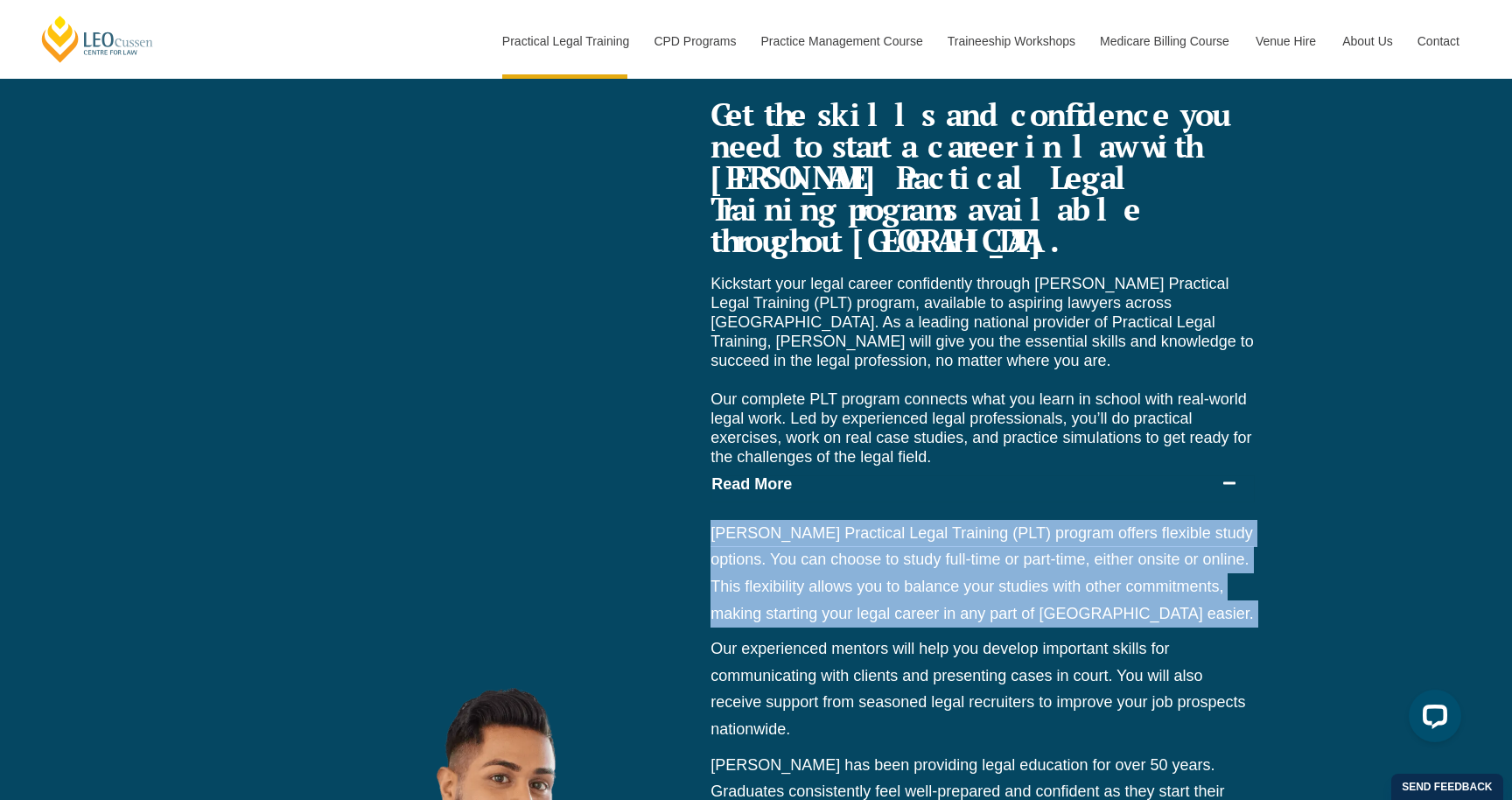
click at [1230, 476] on icon at bounding box center [1229, 483] width 14 height 14
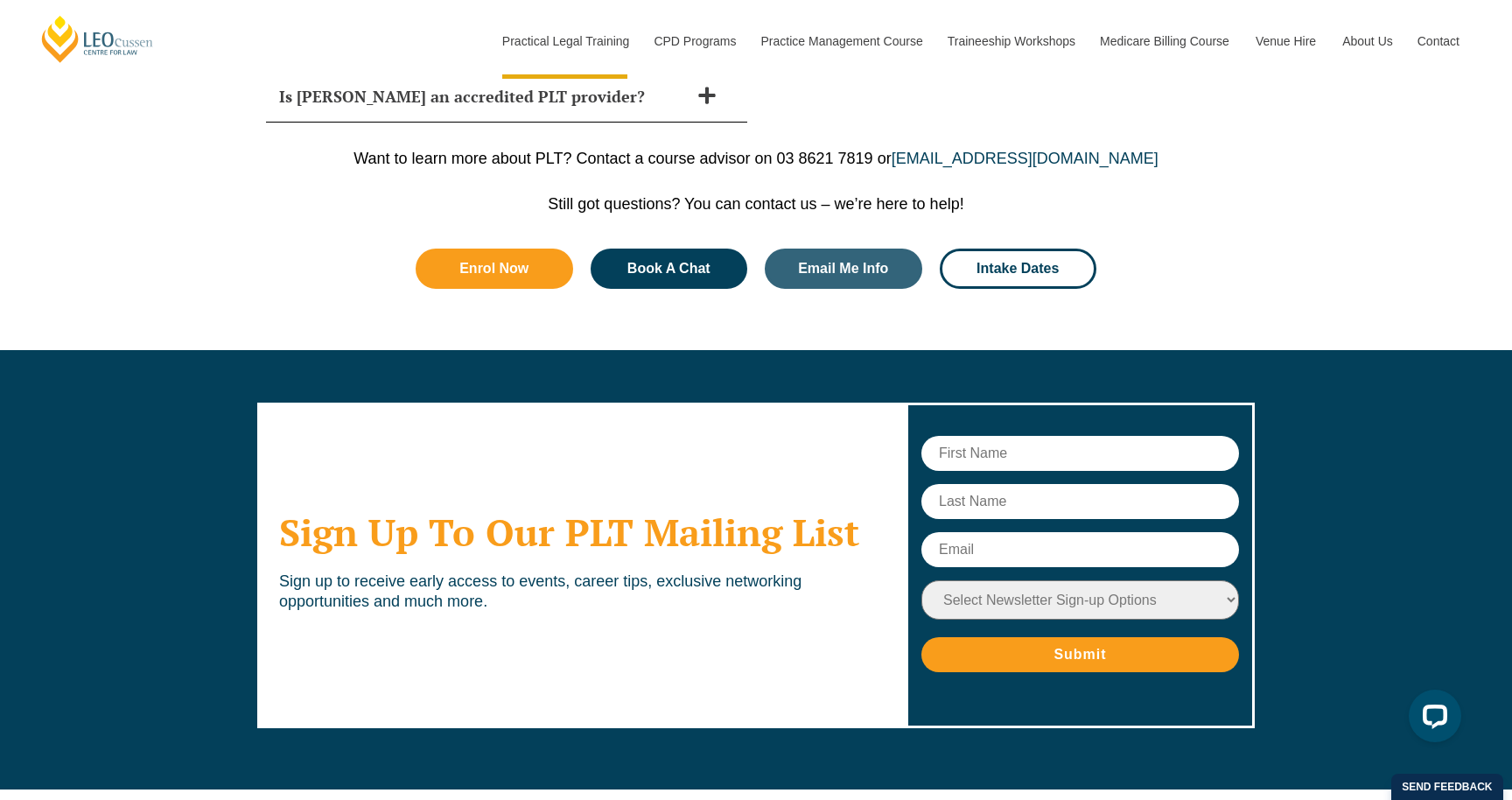
scroll to position [8771, 0]
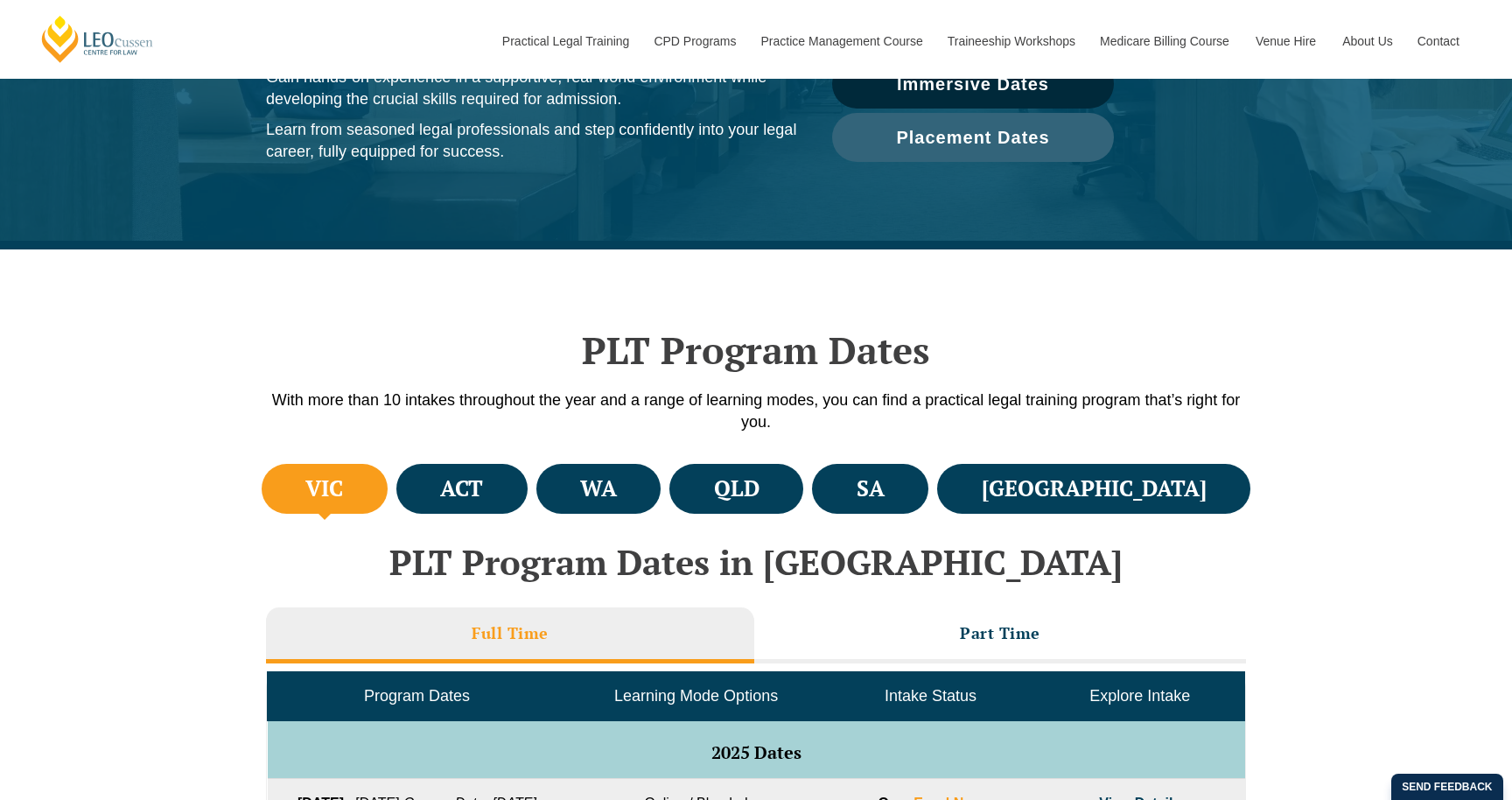
scroll to position [323, 0]
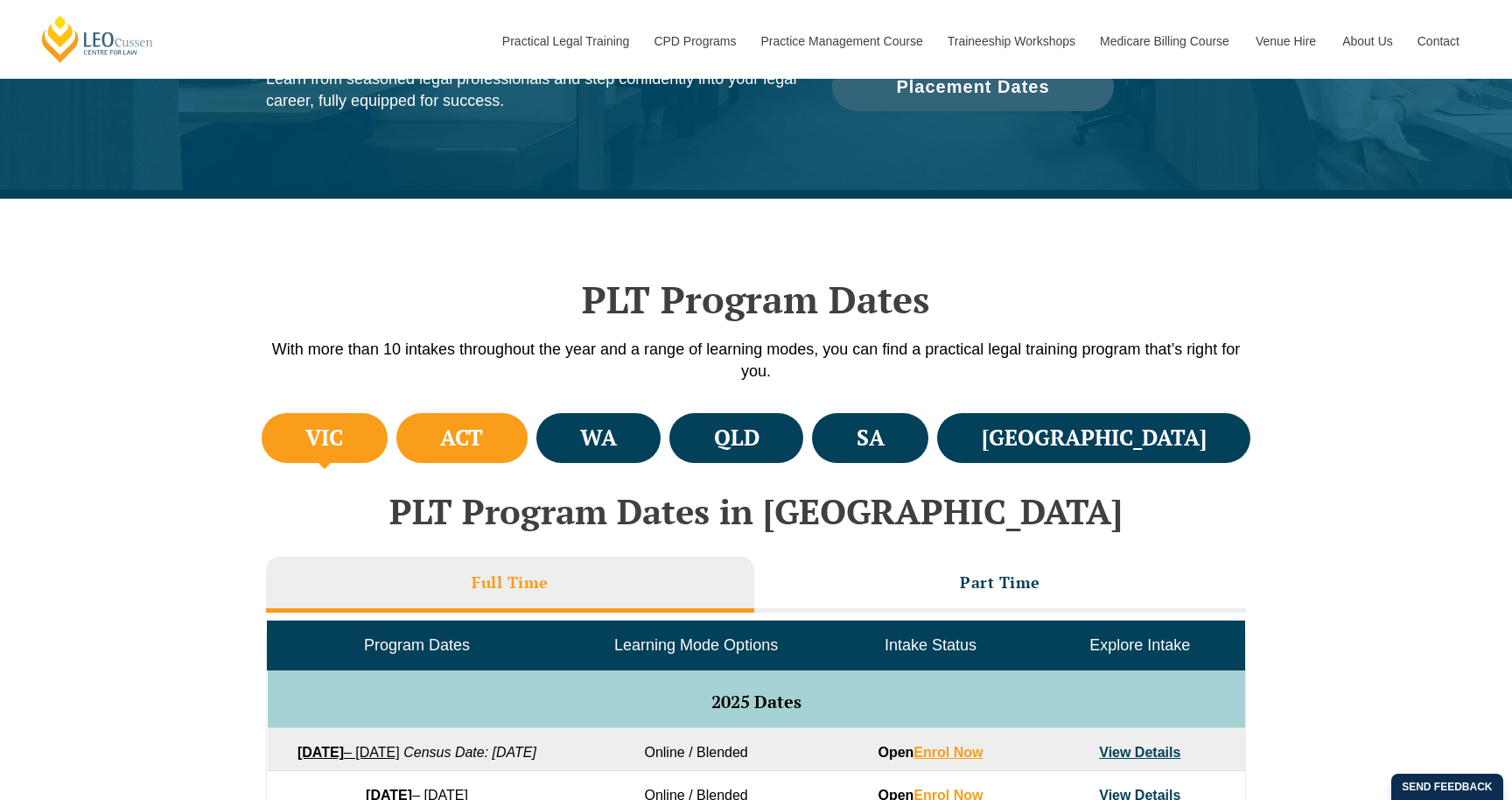
click at [483, 434] on h4 "ACT" at bounding box center [462, 439] width 43 height 29
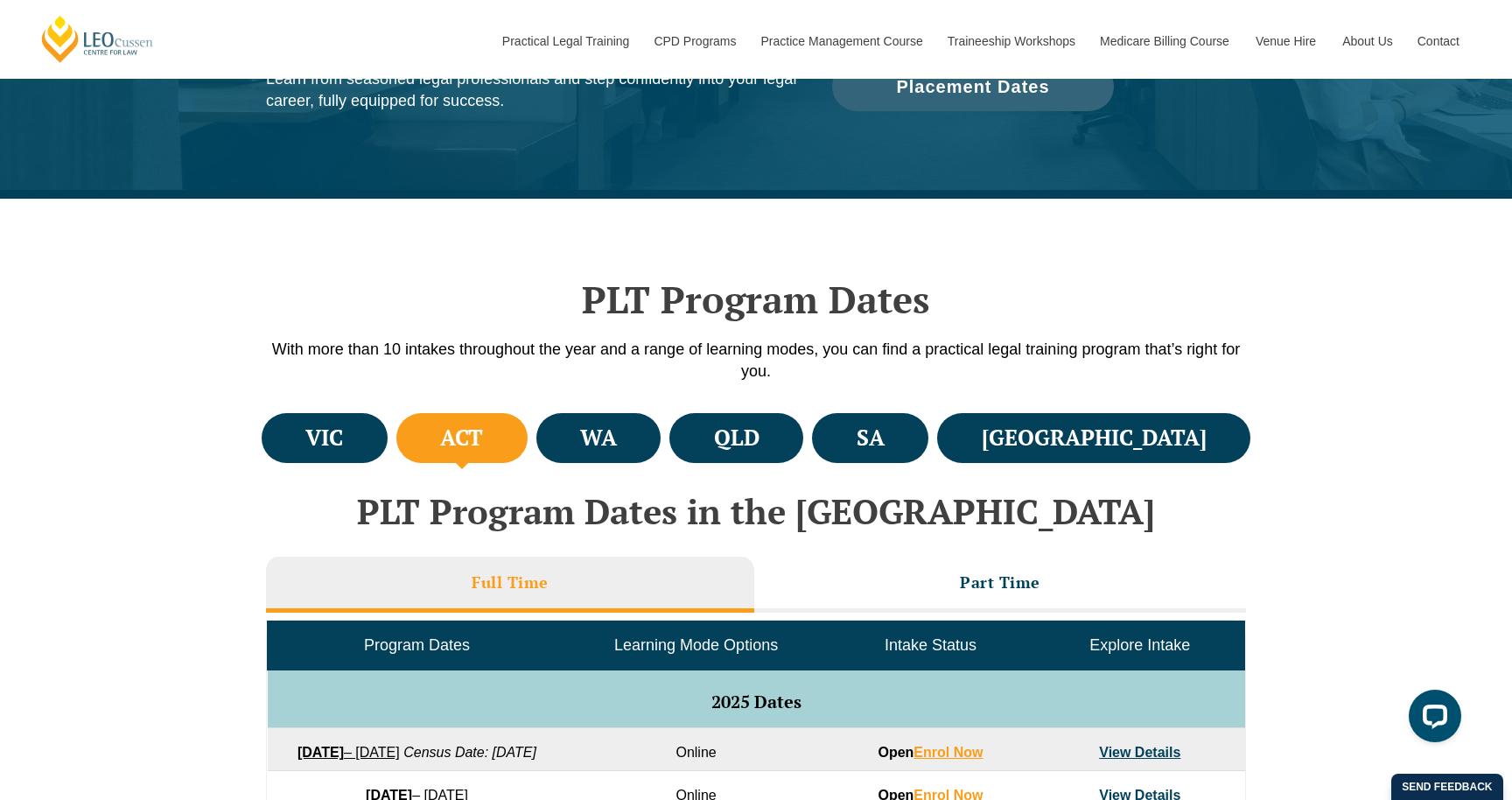
scroll to position [484, 0]
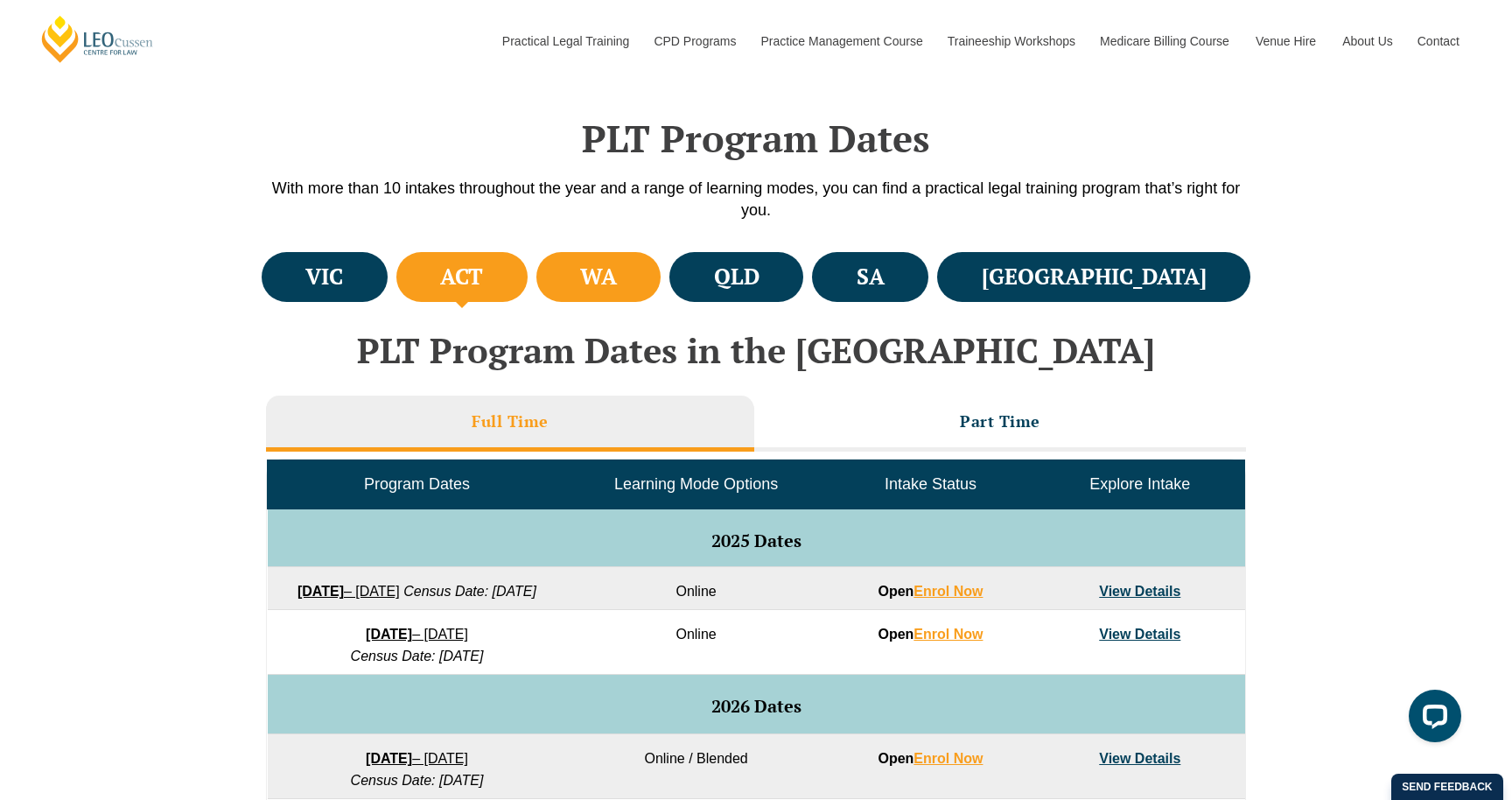
click at [662, 285] on li "WA" at bounding box center [599, 277] width 125 height 50
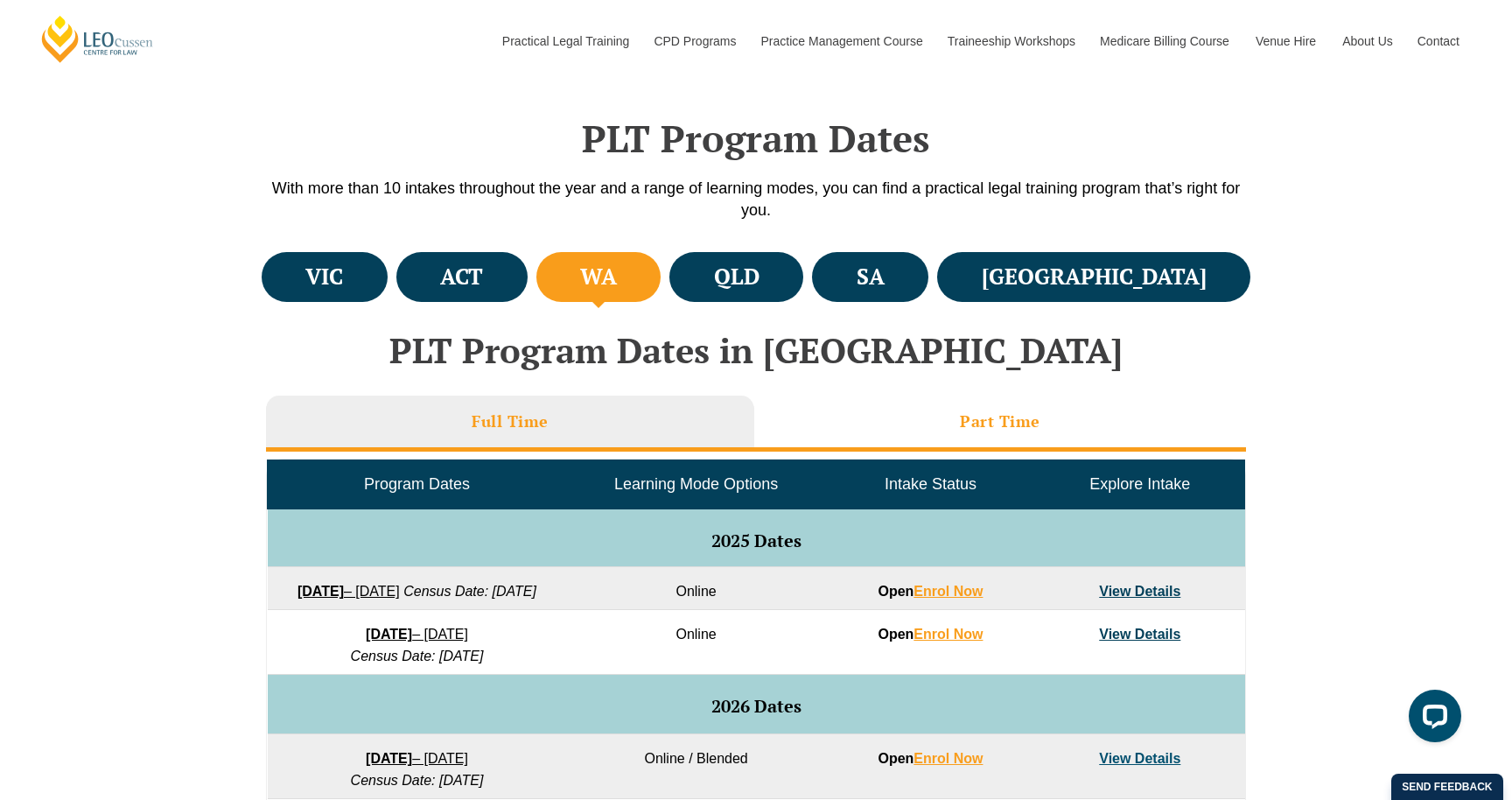
click at [914, 414] on li "Part Time" at bounding box center [1000, 423] width 492 height 56
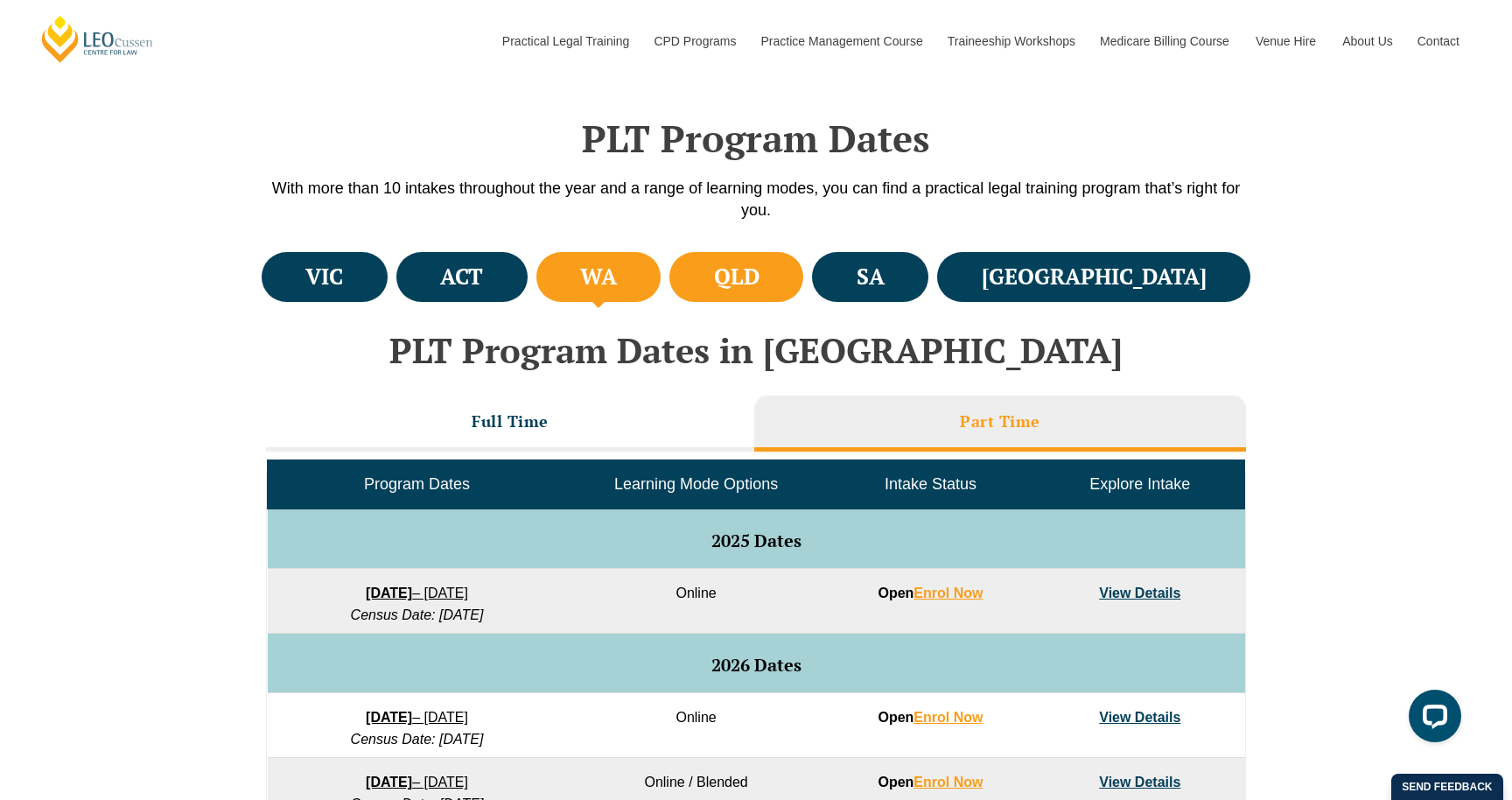
click at [803, 255] on li "QLD" at bounding box center [736, 277] width 134 height 50
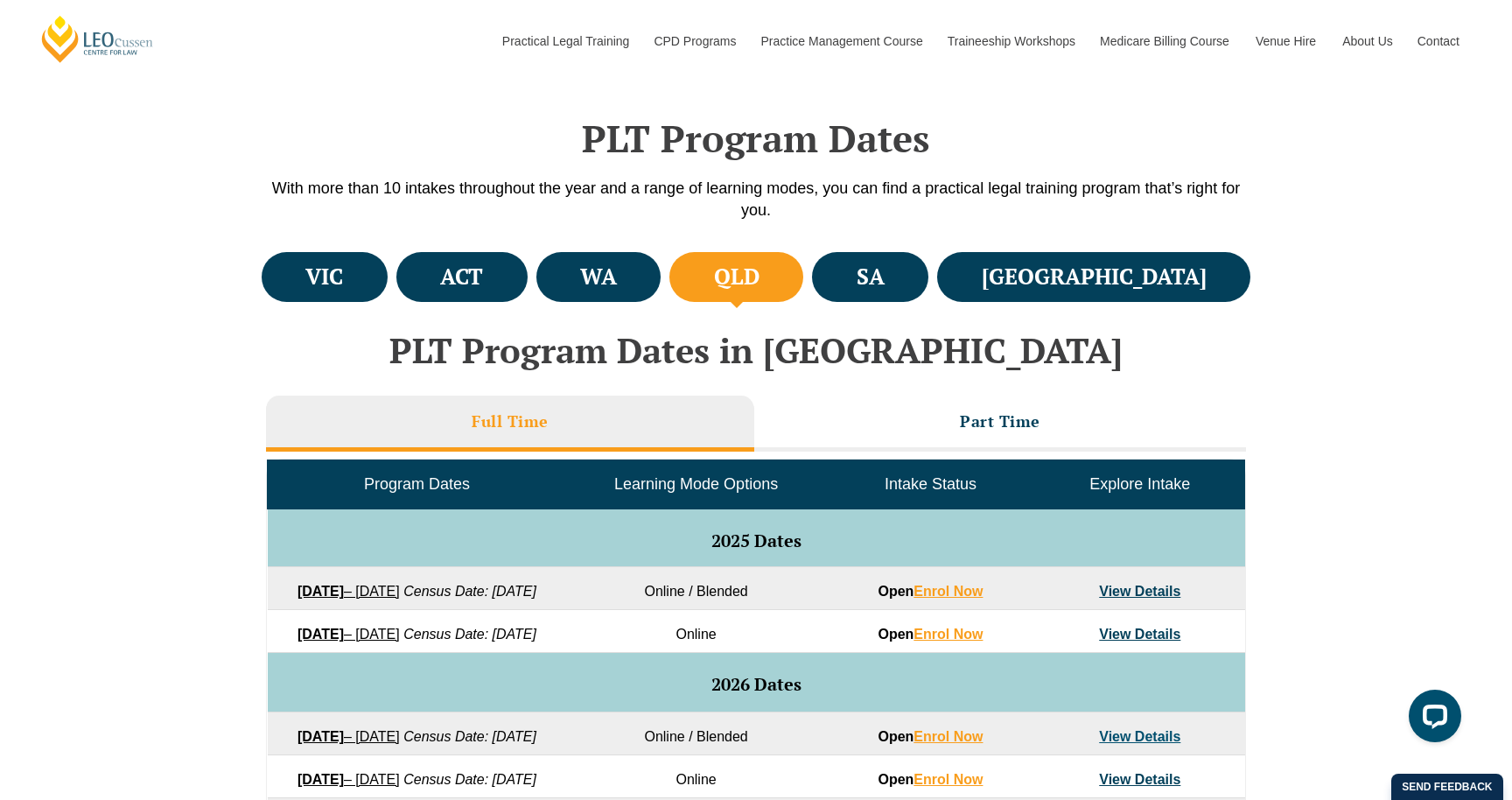
click at [962, 385] on div "PLT Program Dates in Queensland Full Time Part Time Program Dates Learning Mode…" at bounding box center [756, 712] width 997 height 797
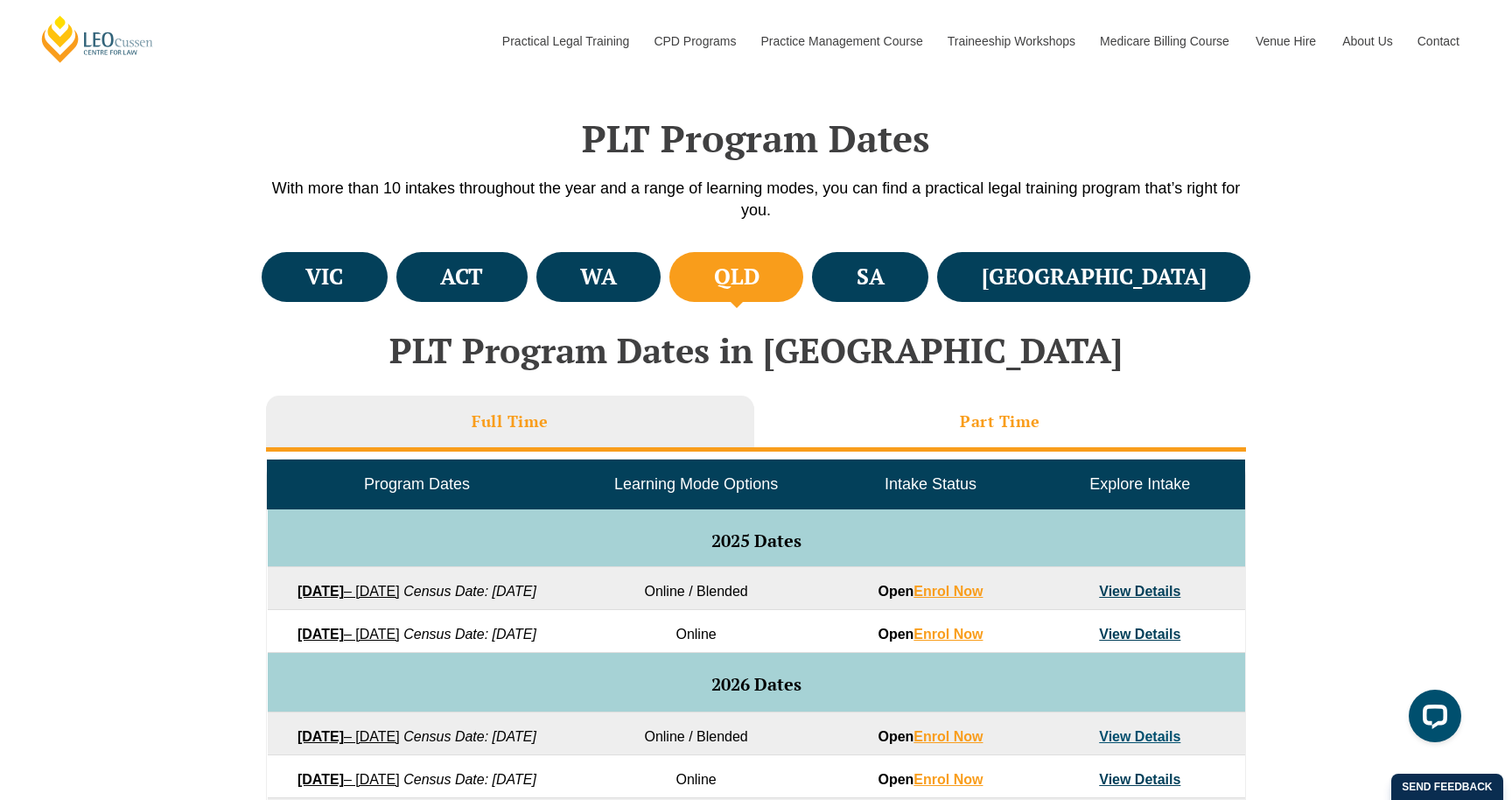
click at [949, 413] on li "Part Time" at bounding box center [1000, 423] width 492 height 56
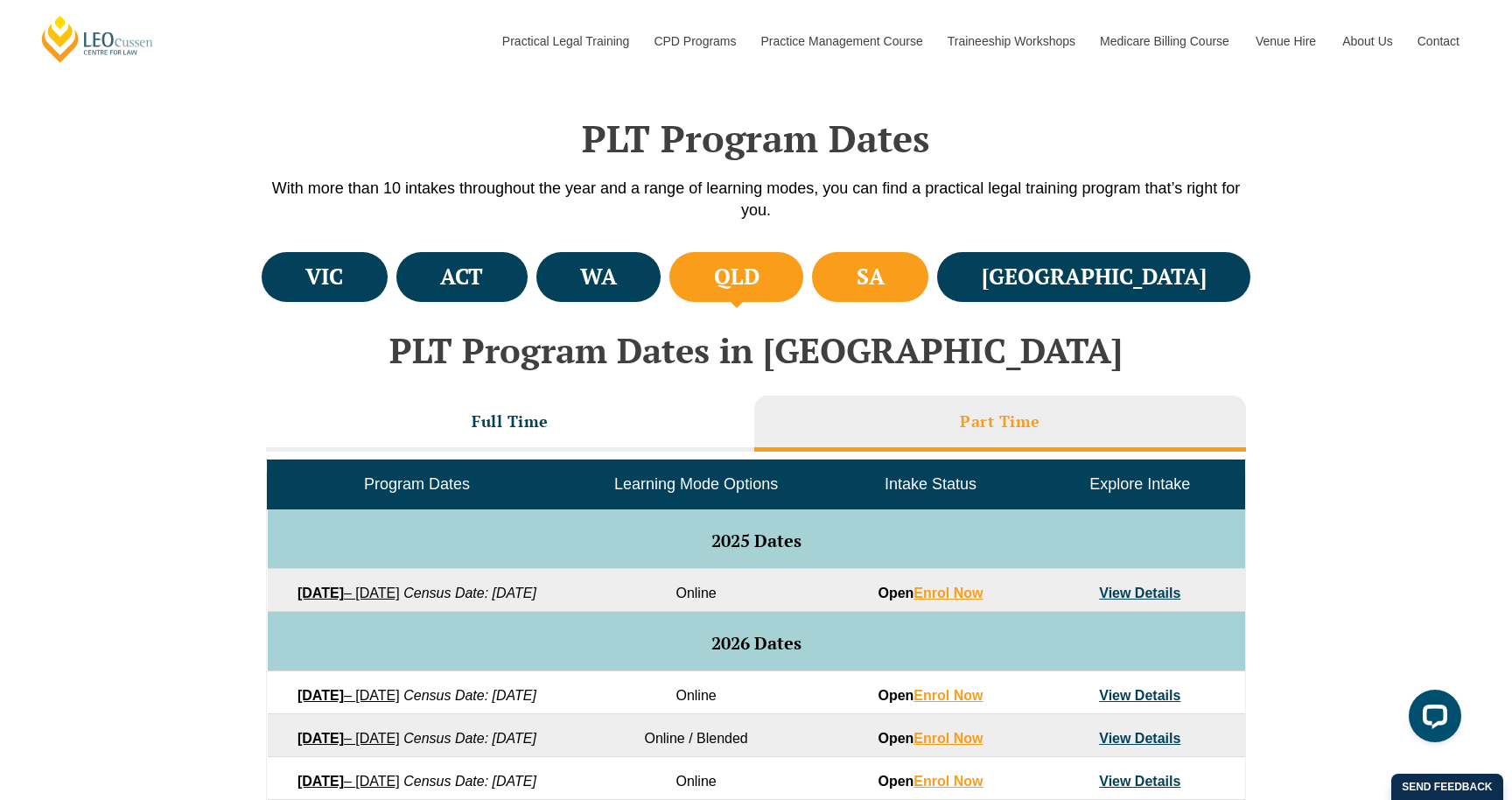
click at [929, 280] on li "SA" at bounding box center [870, 277] width 116 height 50
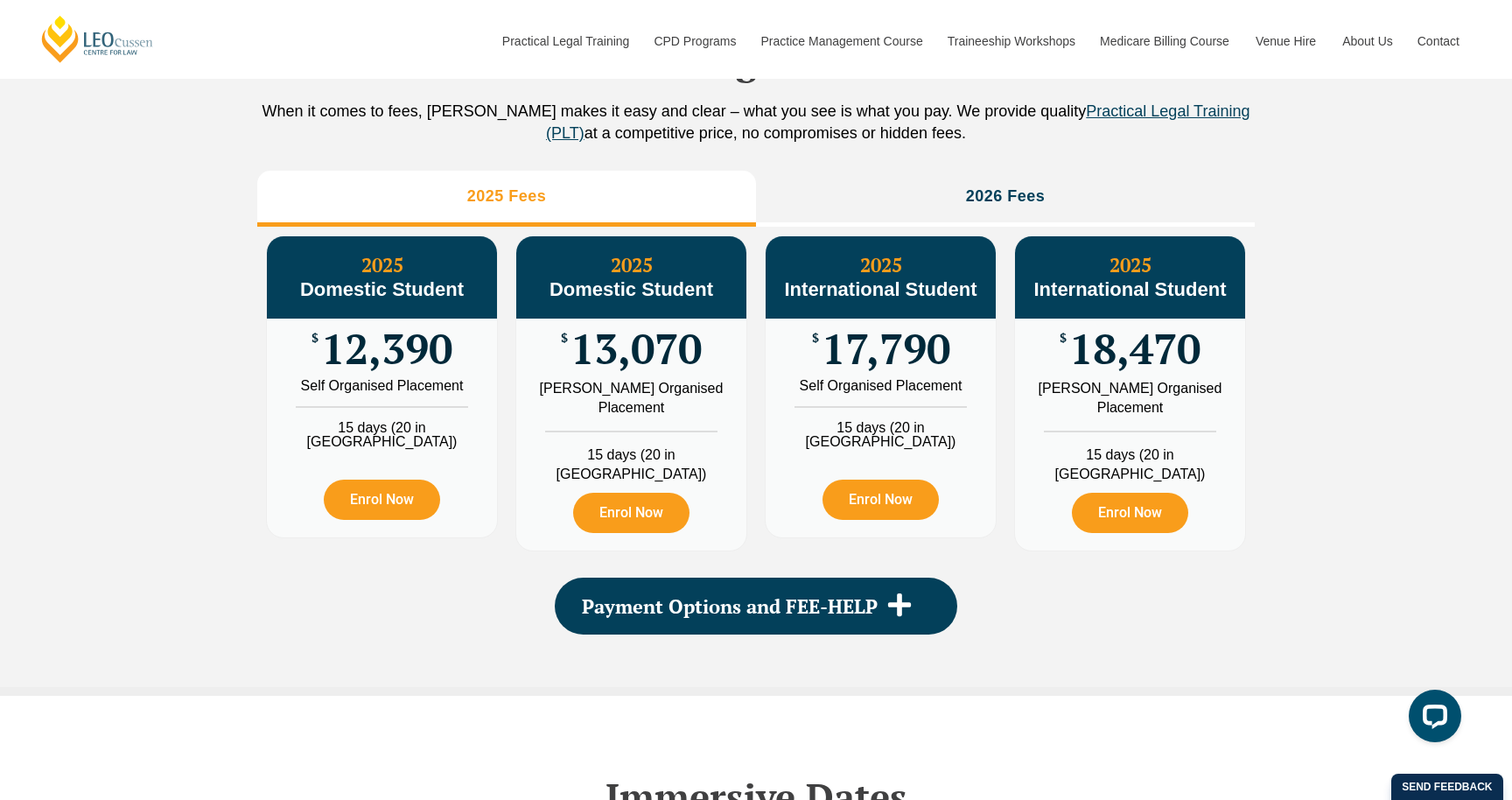
scroll to position [1965, 0]
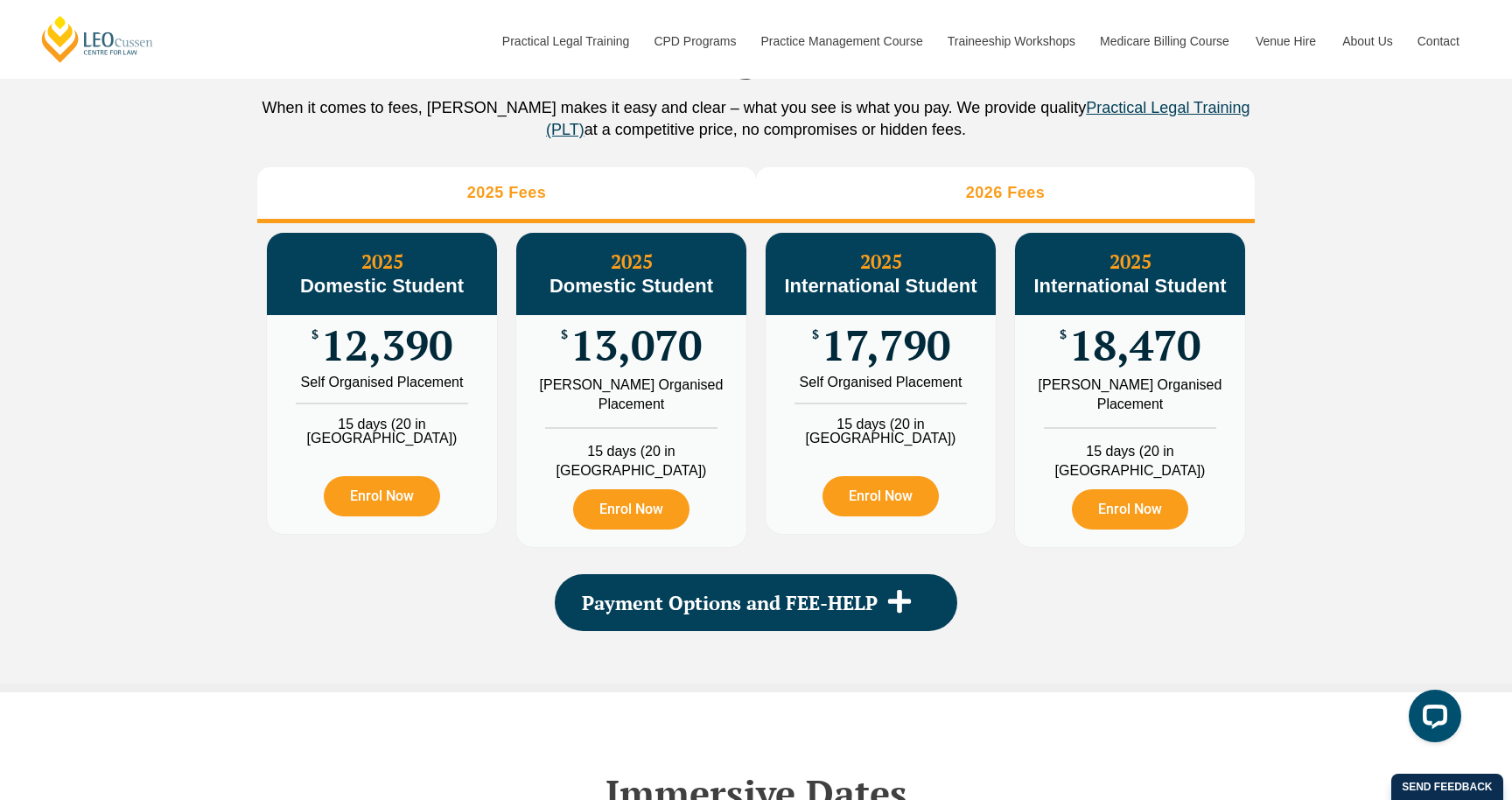
click at [983, 223] on li "2026 Fees" at bounding box center [1006, 195] width 499 height 56
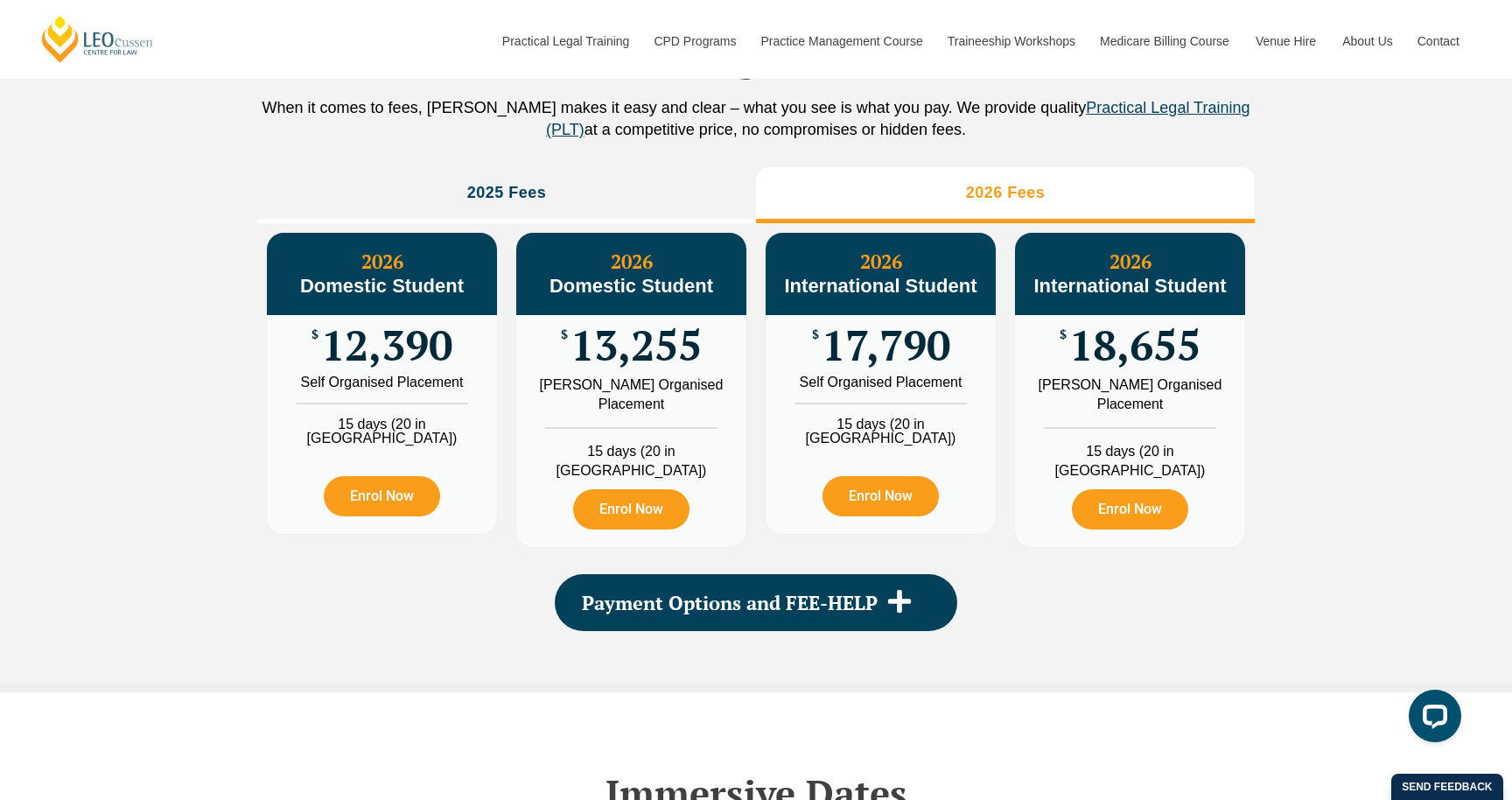
scroll to position [2103, 0]
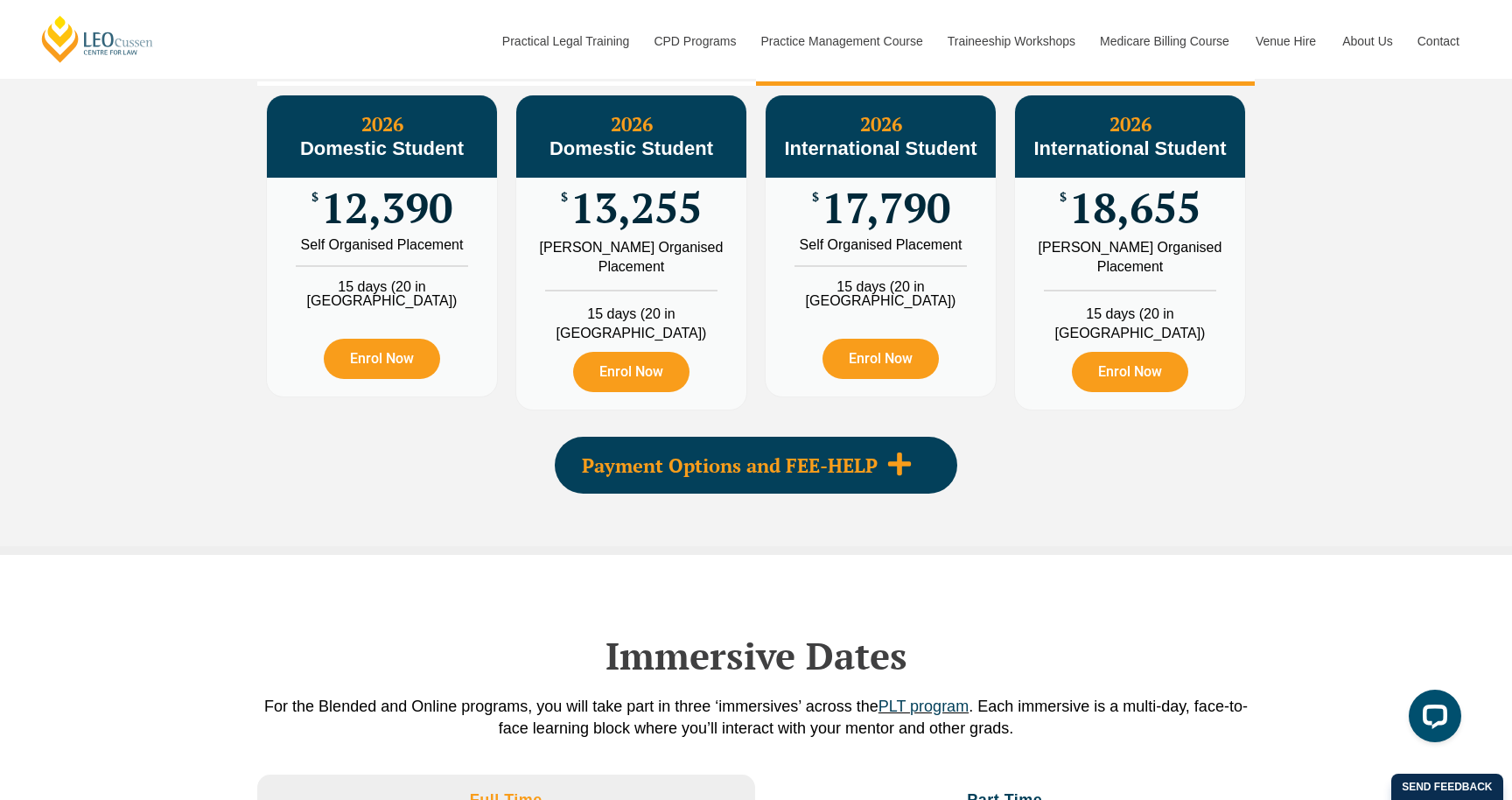
click at [710, 475] on div "Payment Options and FEE-HELP" at bounding box center [756, 465] width 402 height 57
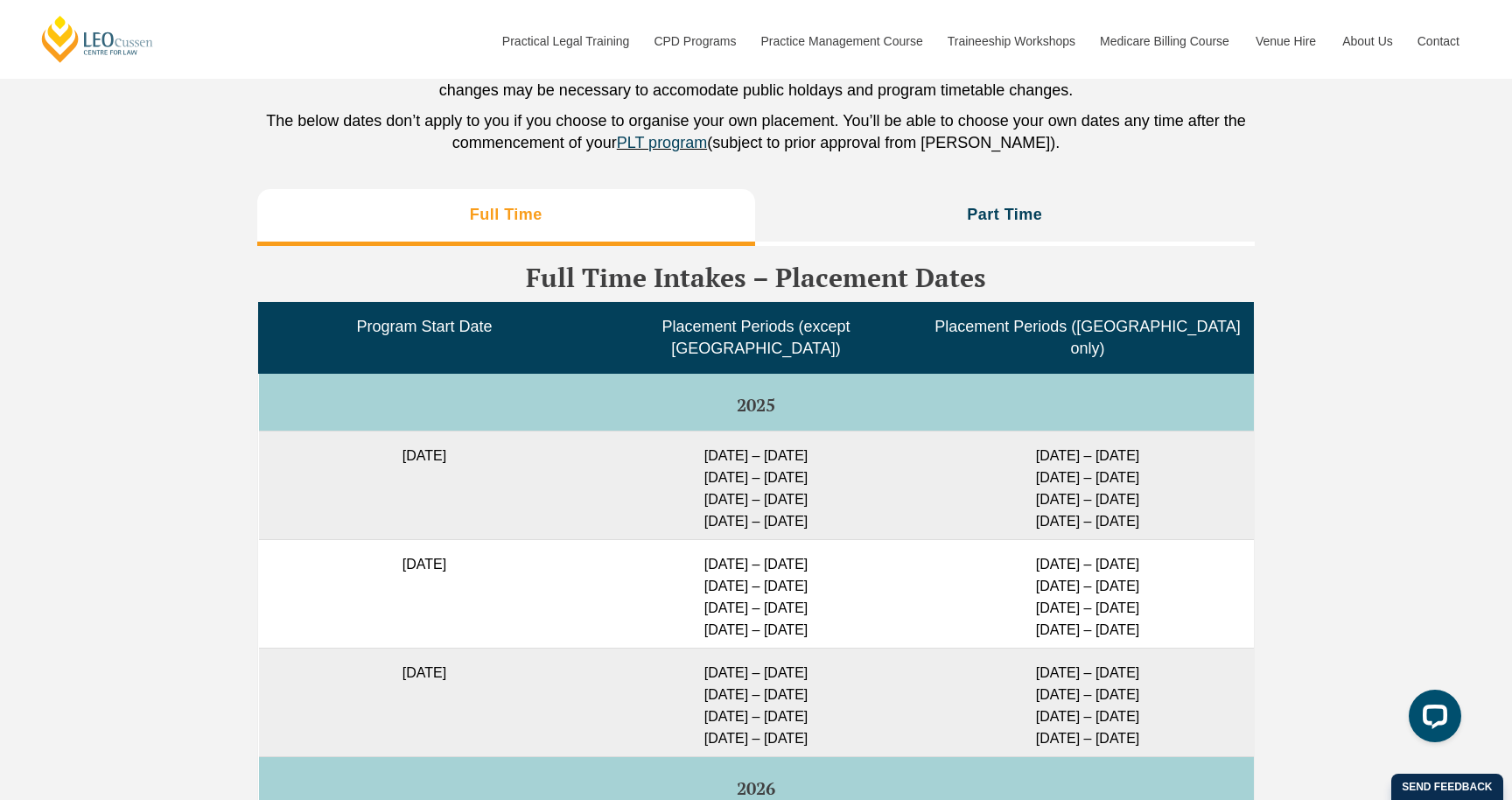
scroll to position [4689, 0]
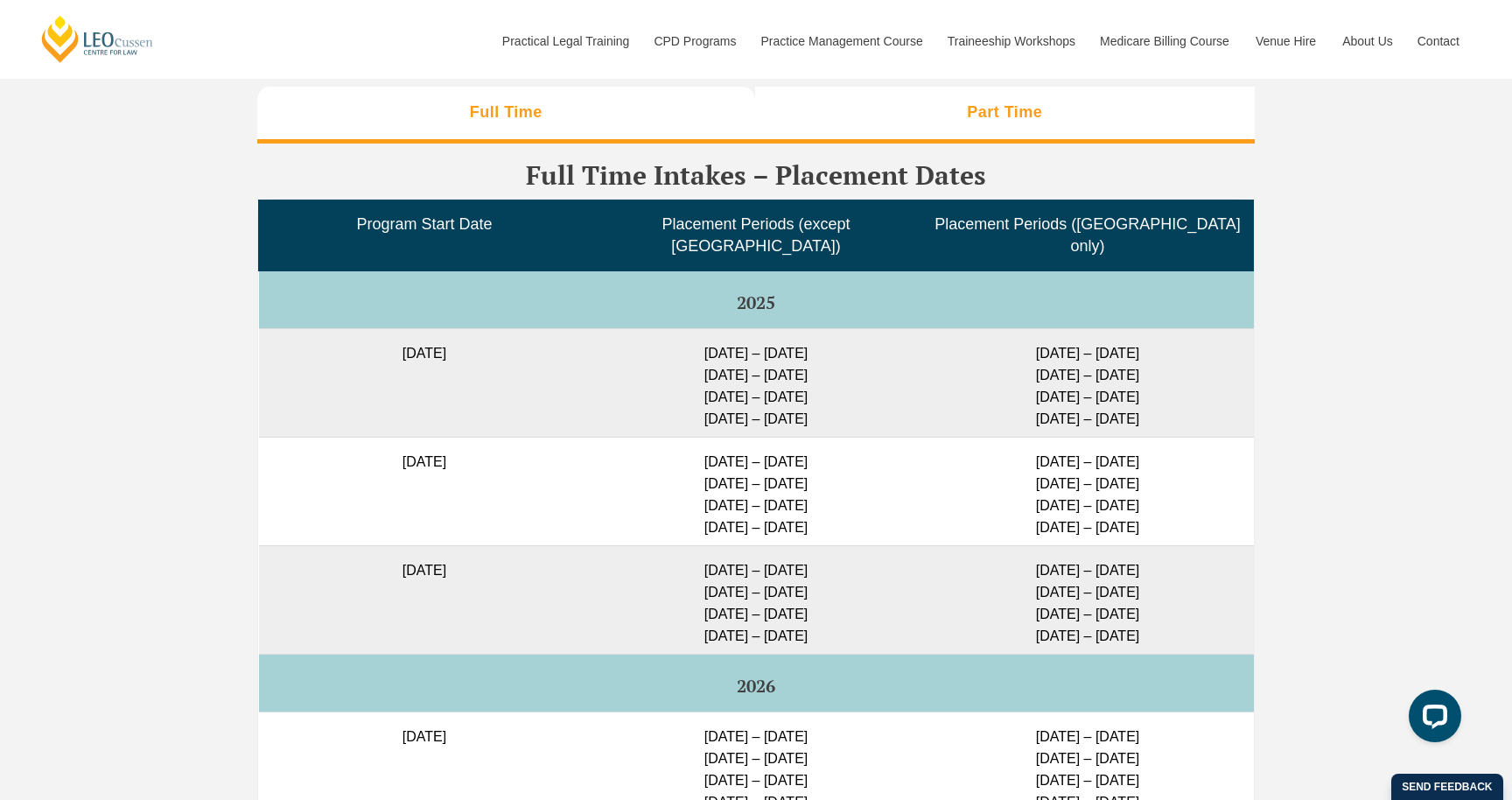
click at [911, 125] on li "Part Time" at bounding box center [1005, 115] width 500 height 56
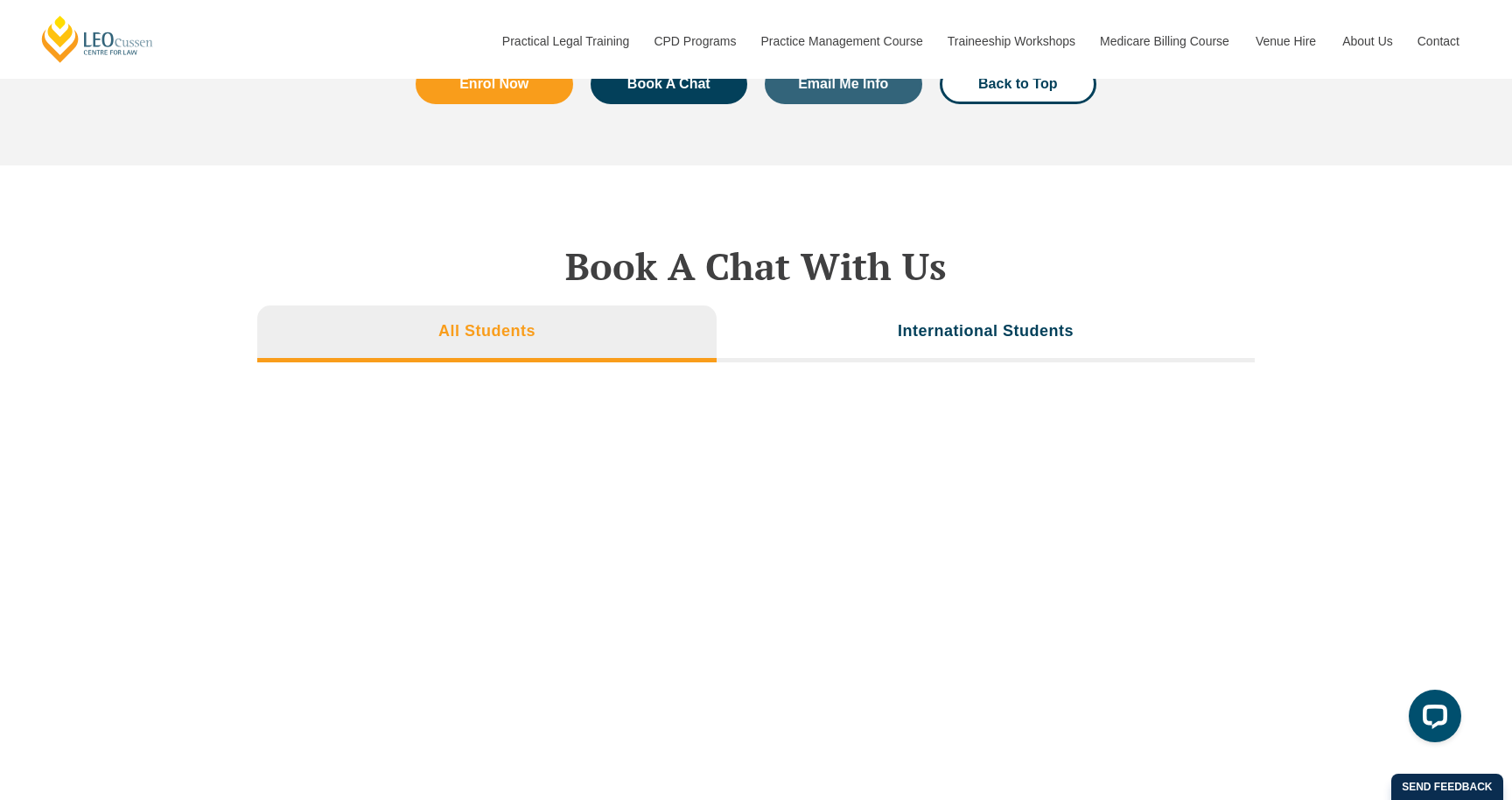
scroll to position [5654, 0]
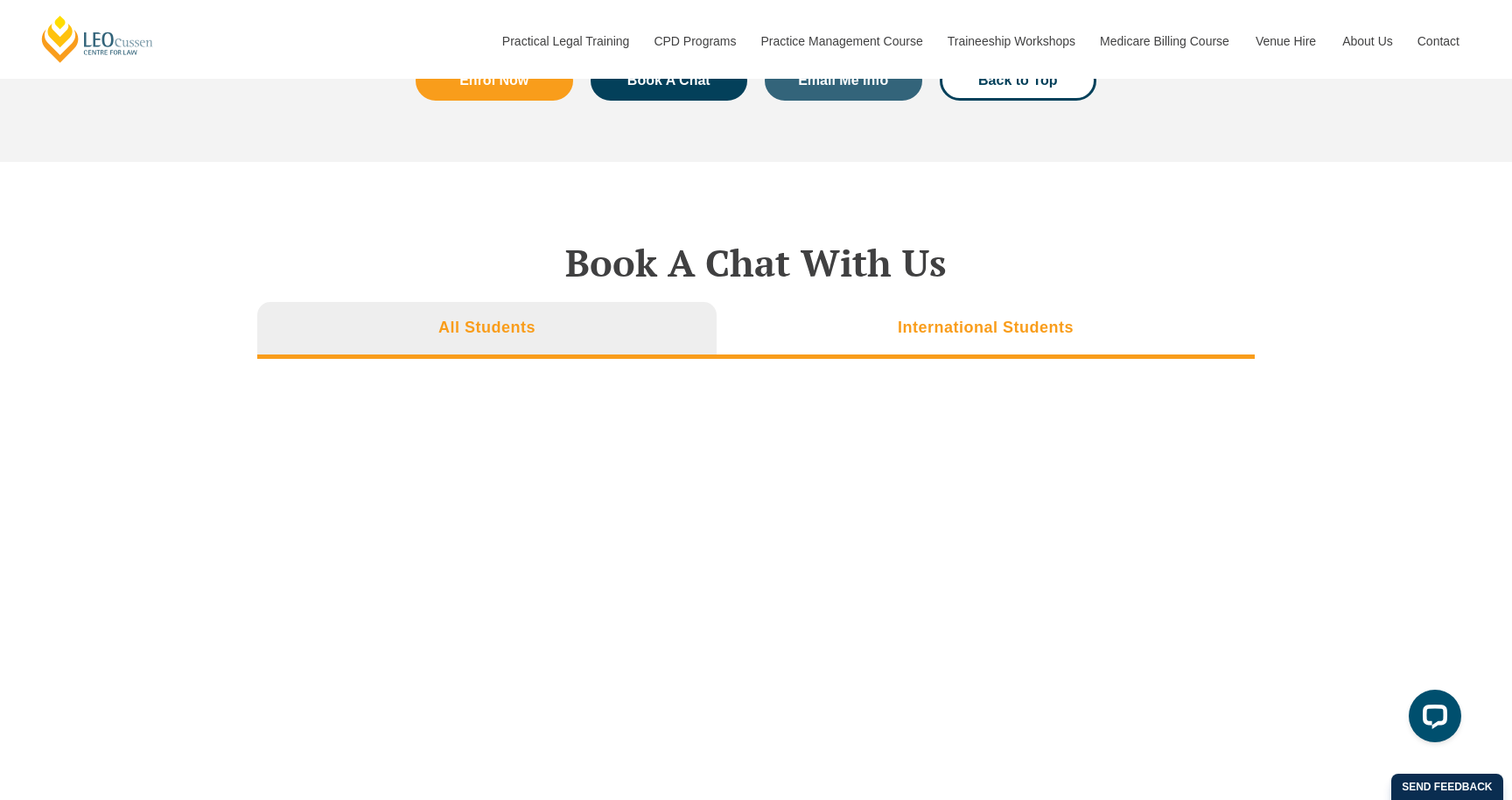
click at [836, 306] on li "International Students" at bounding box center [985, 329] width 538 height 56
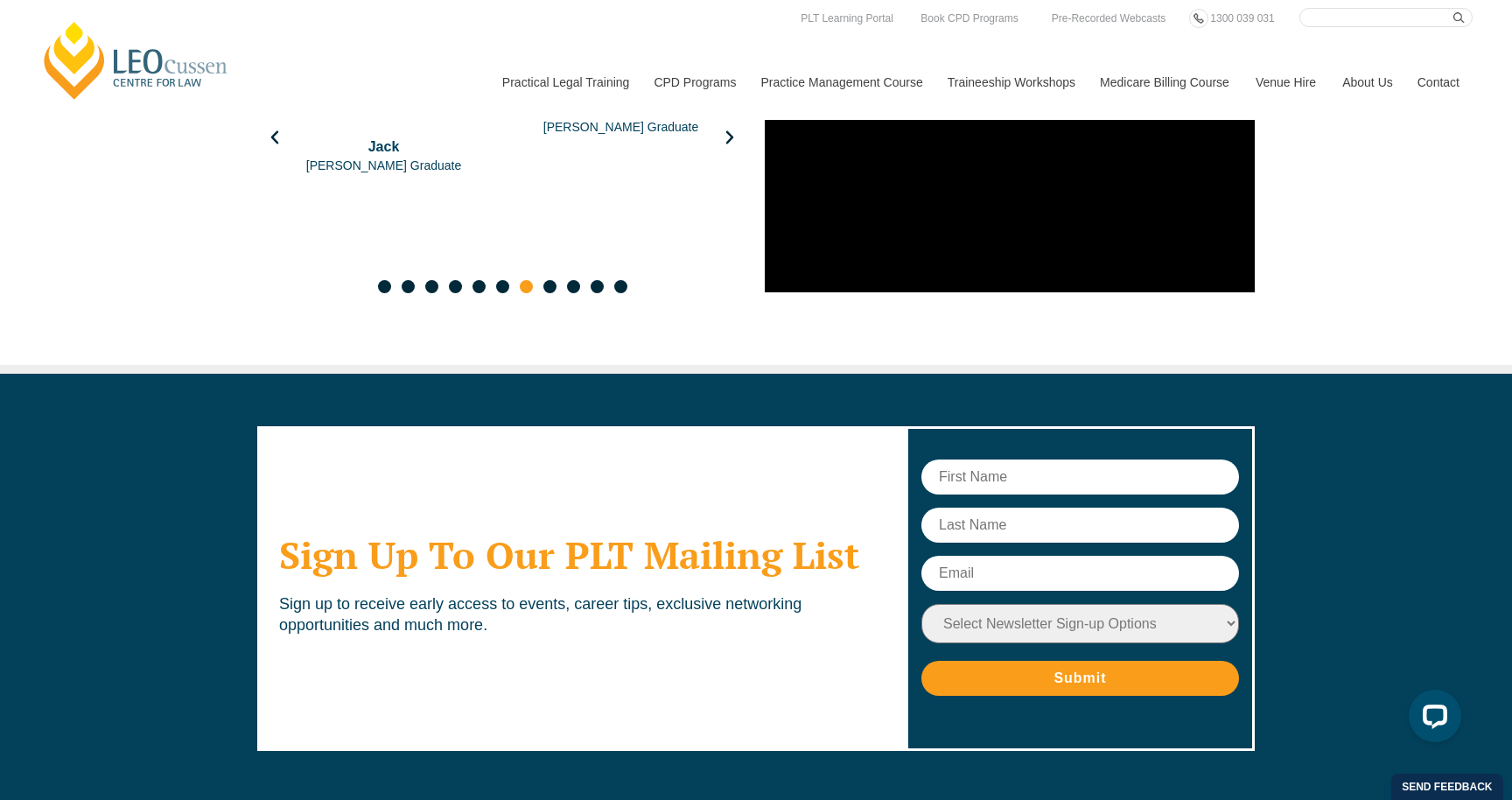
scroll to position [9012, 0]
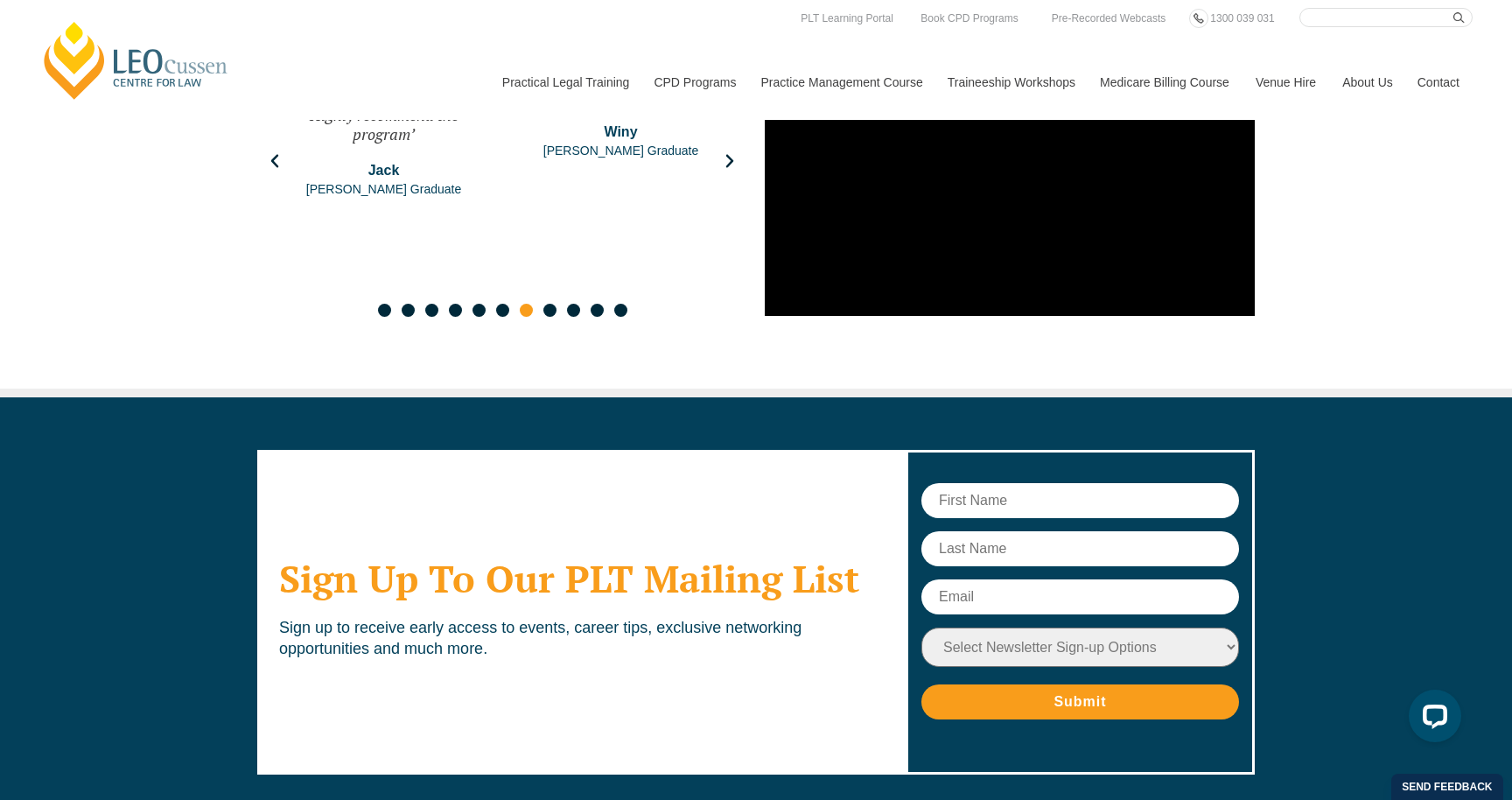
click at [984, 484] on input "text" at bounding box center [1080, 501] width 318 height 35
click at [773, 557] on h2 "Sign Up To Our PLT Mailing List" at bounding box center [581, 579] width 605 height 44
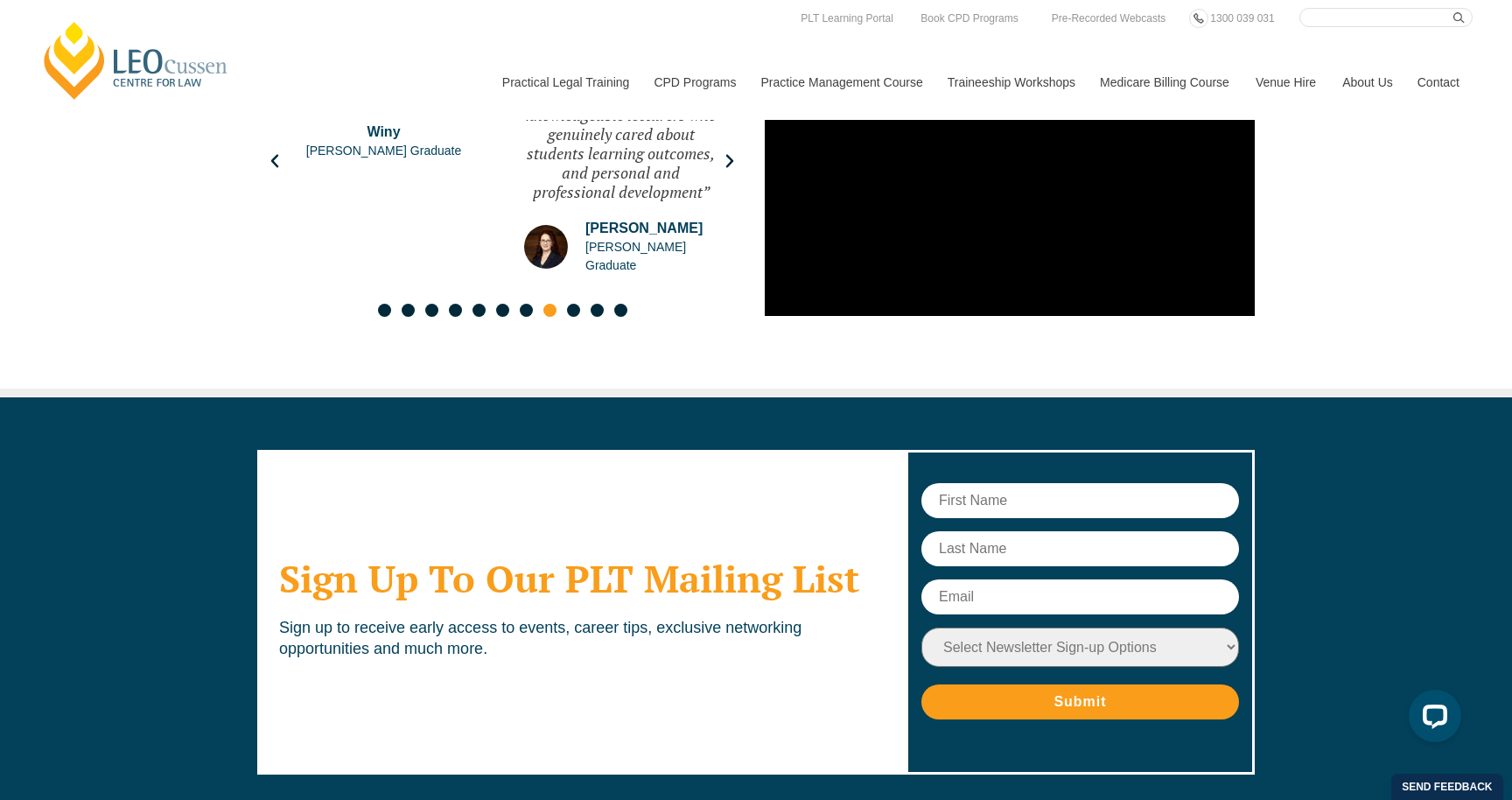
click at [1043, 484] on input "text" at bounding box center [1080, 501] width 318 height 35
type input "NOVA"
type input "CANEDA"
type input "novajuarez@gmail.com"
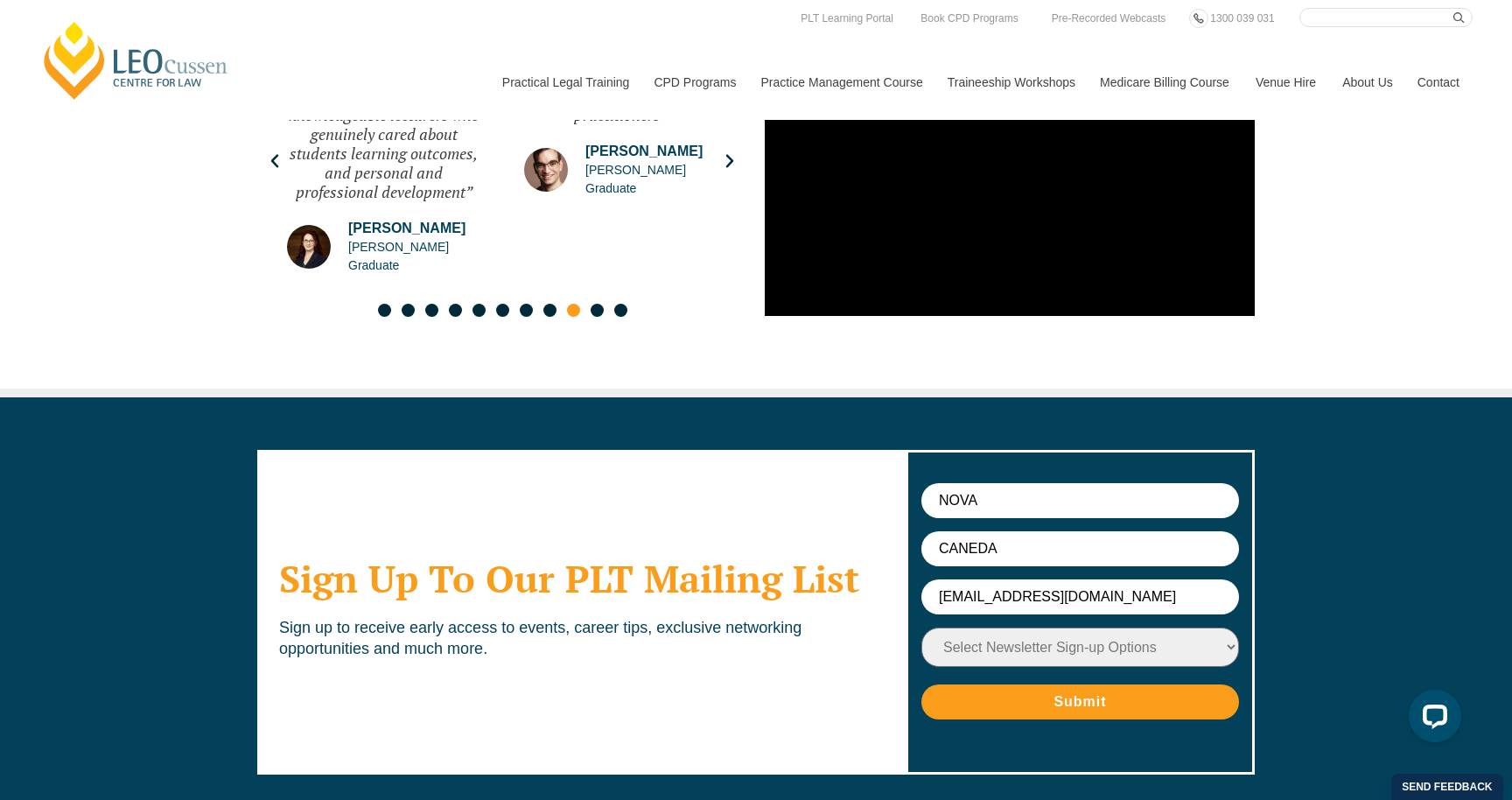
click at [1033, 628] on select "Select Newsletter Sign-up Options Practical Legal Training - VIC Practical Lega…" at bounding box center [1080, 647] width 318 height 39
select select "tfa_9"
click at [1008, 684] on input "Submit" at bounding box center [1080, 702] width 318 height 35
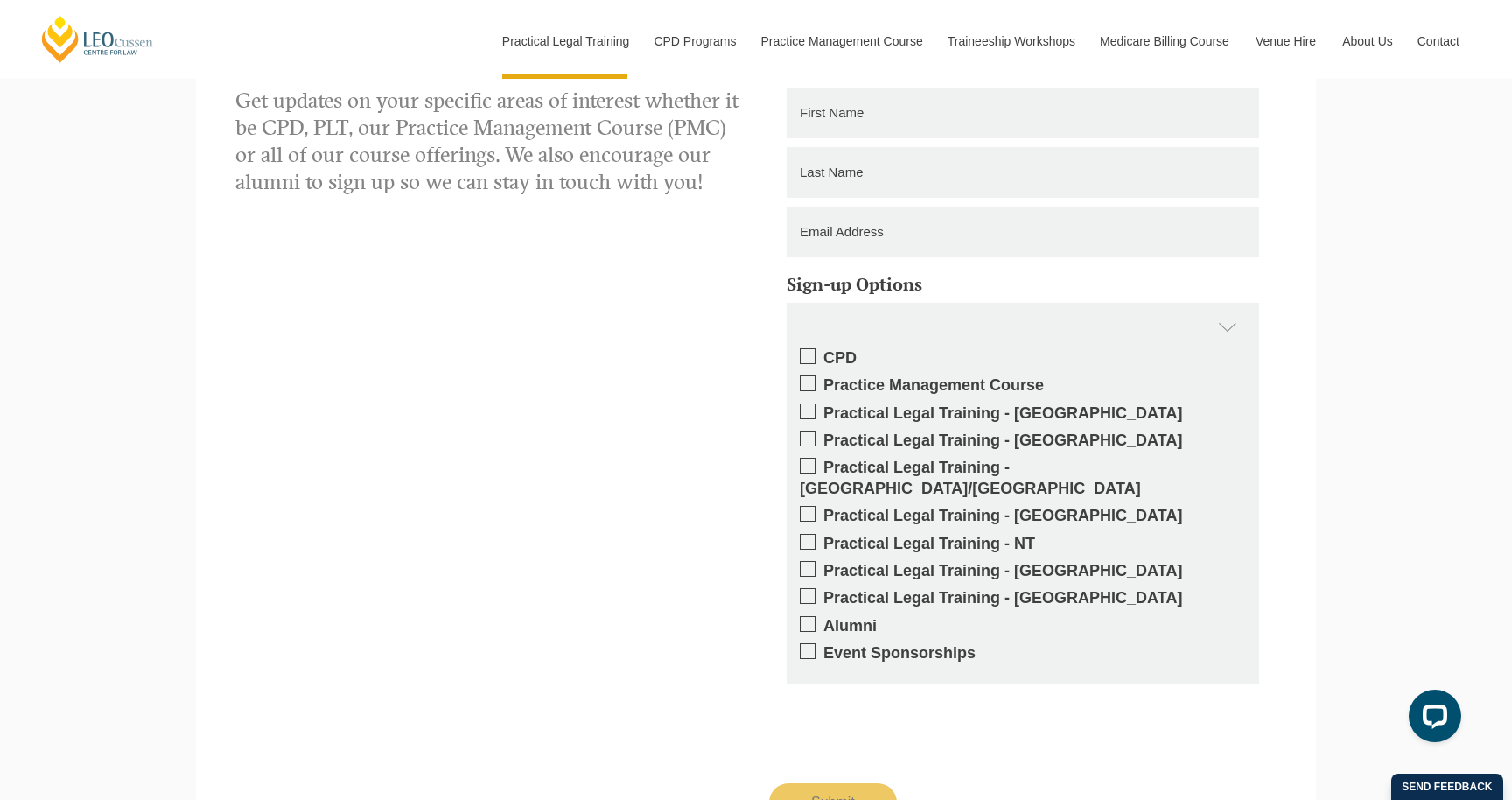
scroll to position [1560, 0]
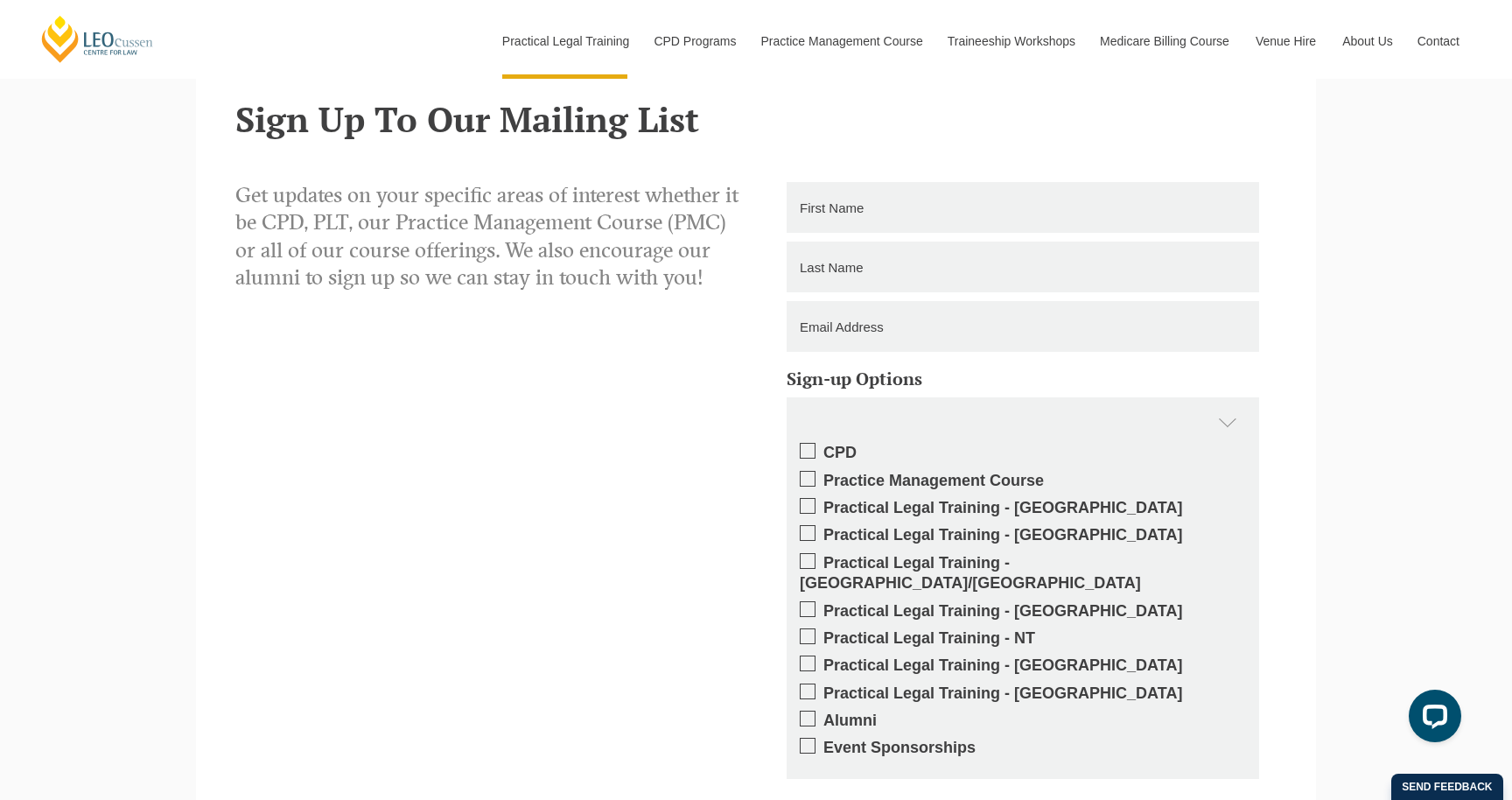
scroll to position [1816, 0]
